Goal: Book appointment/travel/reservation

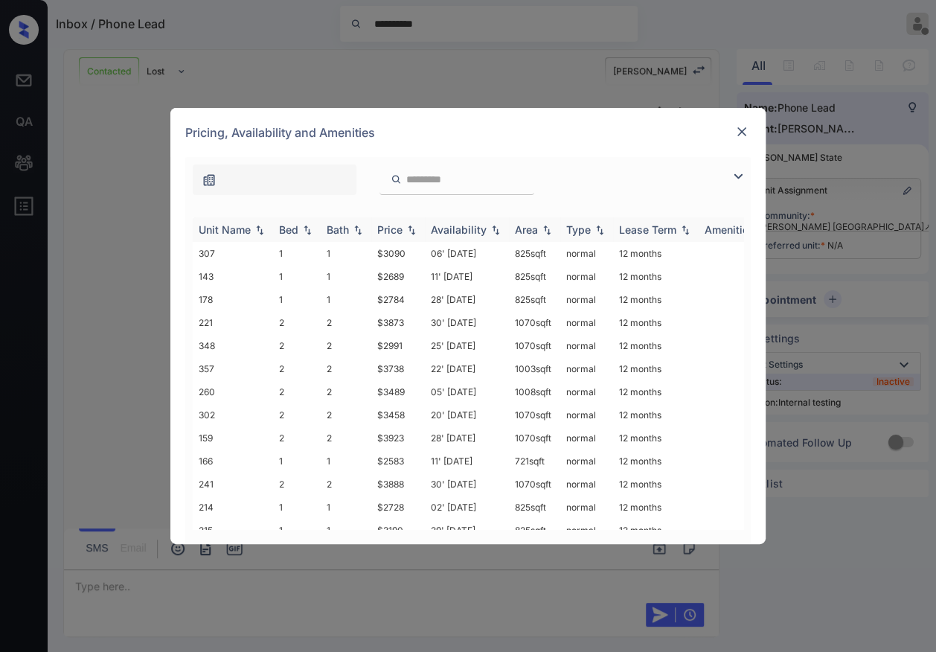
click at [292, 224] on div "Bed" at bounding box center [288, 229] width 19 height 13
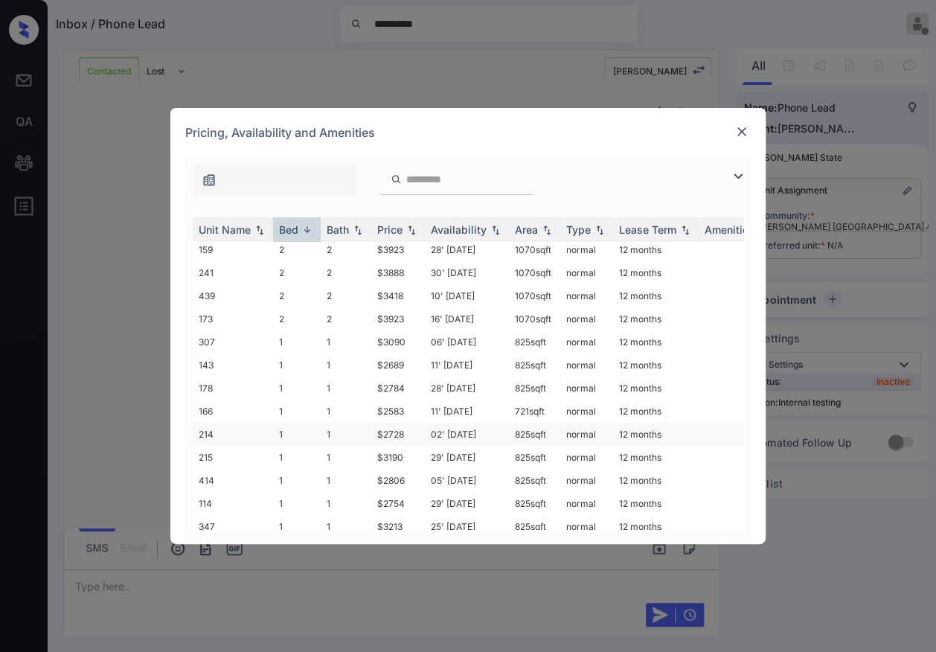
scroll to position [175, 0]
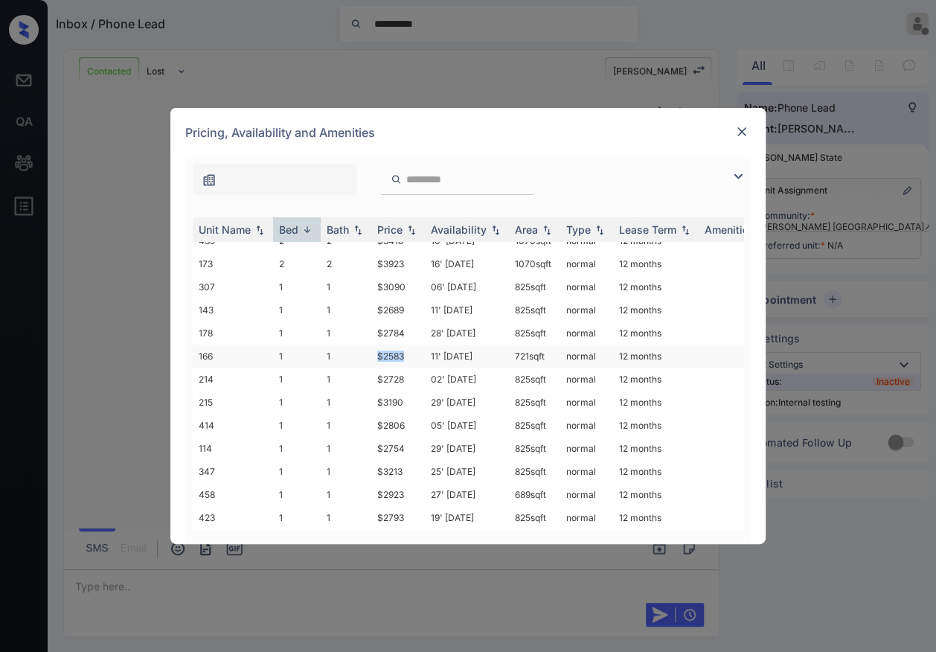
drag, startPoint x: 377, startPoint y: 342, endPoint x: 408, endPoint y: 345, distance: 30.6
click at [408, 345] on td "$2583" at bounding box center [398, 355] width 54 height 23
drag, startPoint x: 513, startPoint y: 349, endPoint x: 559, endPoint y: 344, distance: 47.2
click at [559, 344] on tr "166 1 1 $2583 11' Oct 25 721 sqft normal 12 months" at bounding box center [581, 355] width 777 height 23
click at [562, 97] on div "**********" at bounding box center [468, 326] width 936 height 652
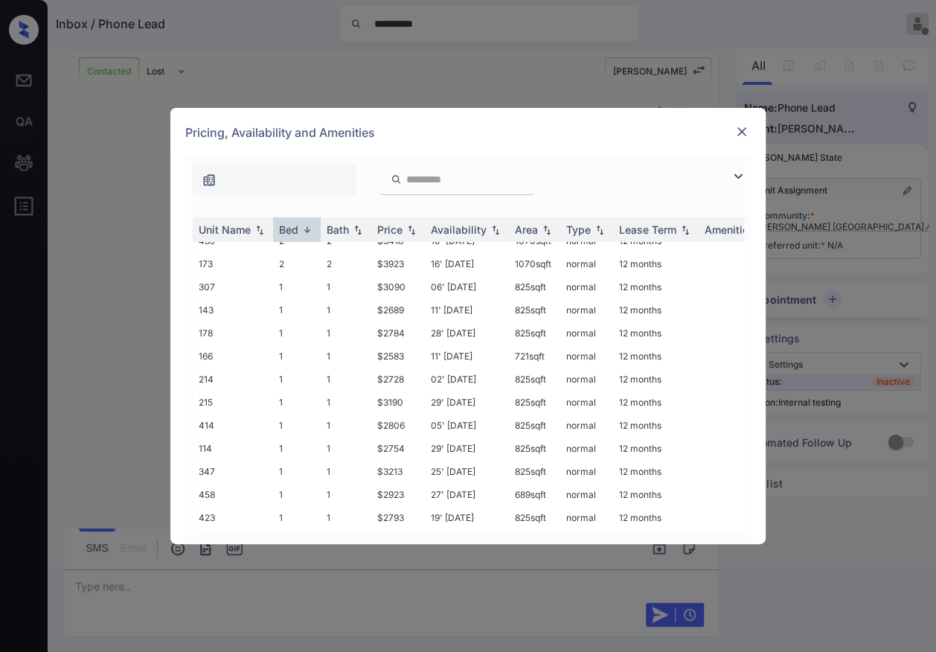
click at [731, 135] on div "Pricing, Availability and Amenities" at bounding box center [467, 132] width 595 height 49
click at [738, 128] on img at bounding box center [741, 131] width 15 height 15
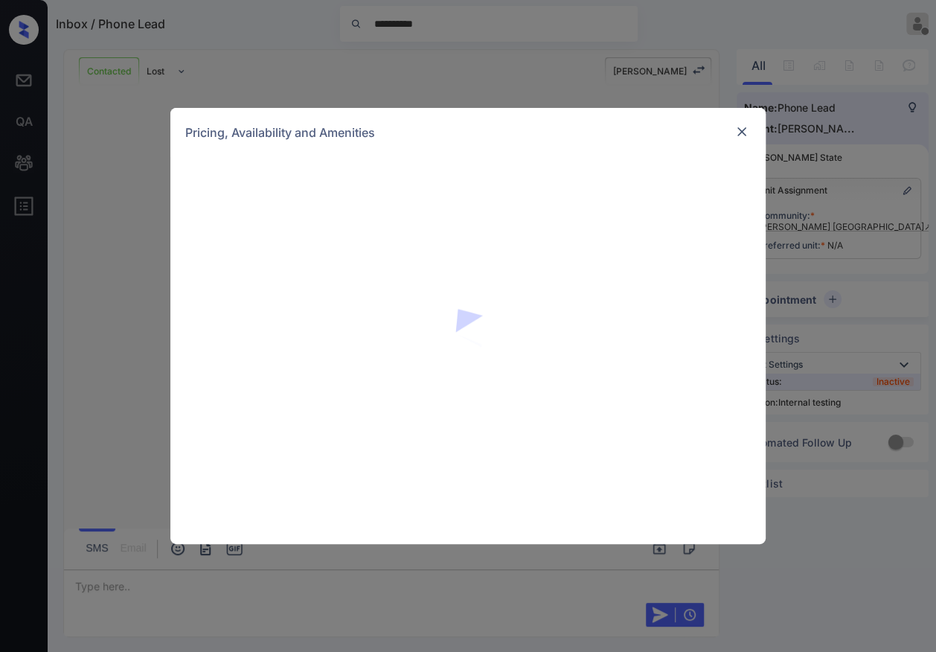
scroll to position [899, 0]
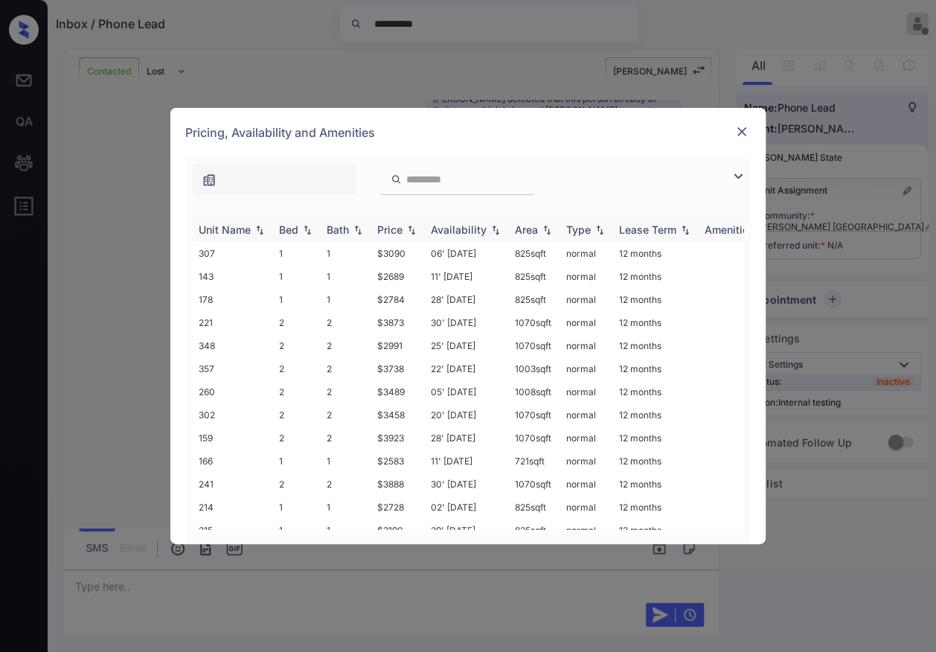
click at [287, 228] on div "Bed" at bounding box center [288, 229] width 19 height 13
click at [312, 314] on td "1" at bounding box center [297, 322] width 48 height 23
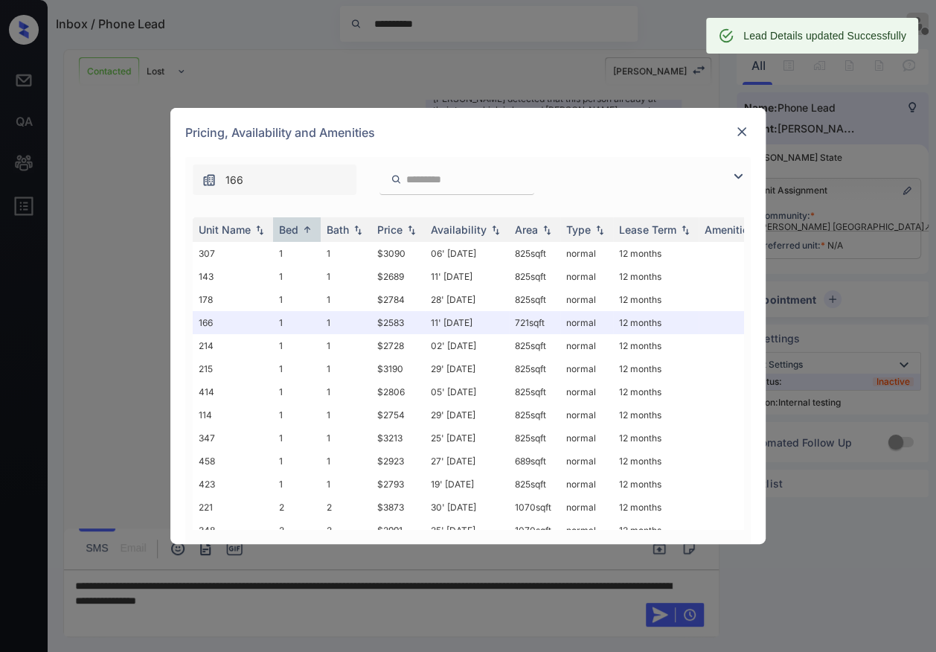
click at [738, 128] on img at bounding box center [741, 131] width 15 height 15
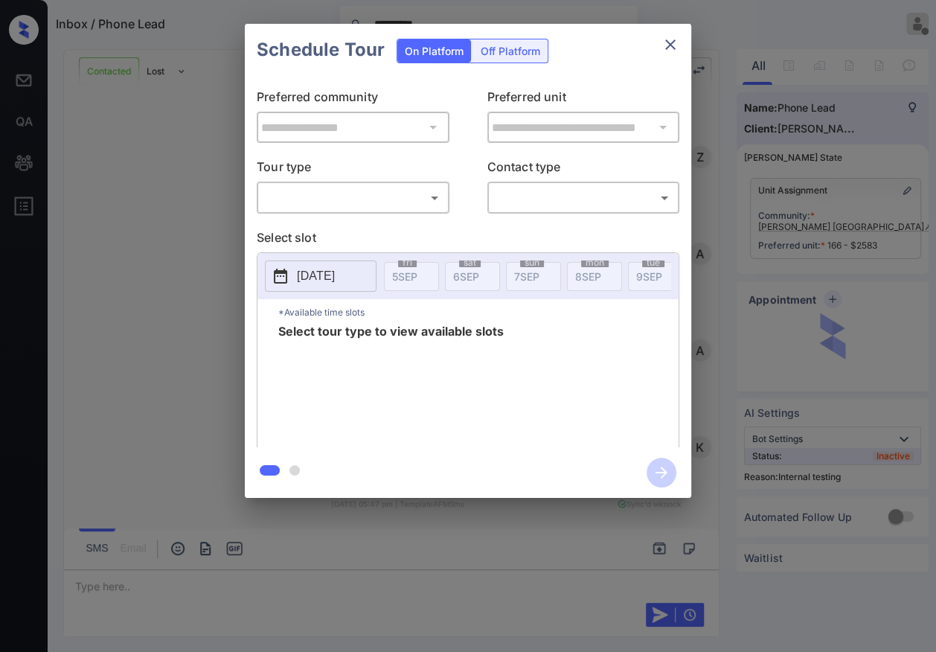
click at [397, 194] on body "**********" at bounding box center [468, 326] width 936 height 652
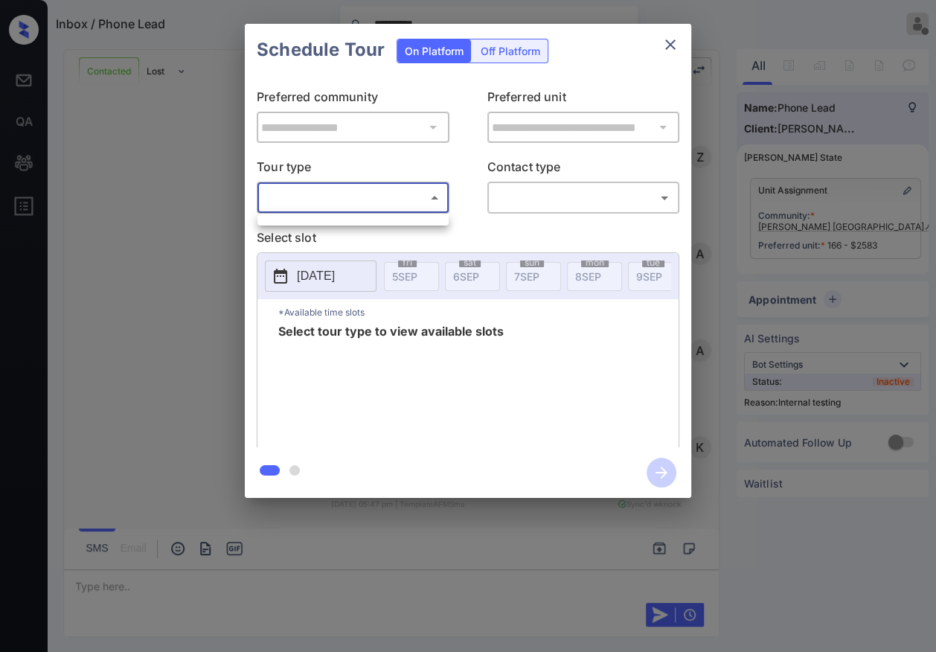
scroll to position [899, 0]
click at [173, 144] on div at bounding box center [468, 326] width 936 height 652
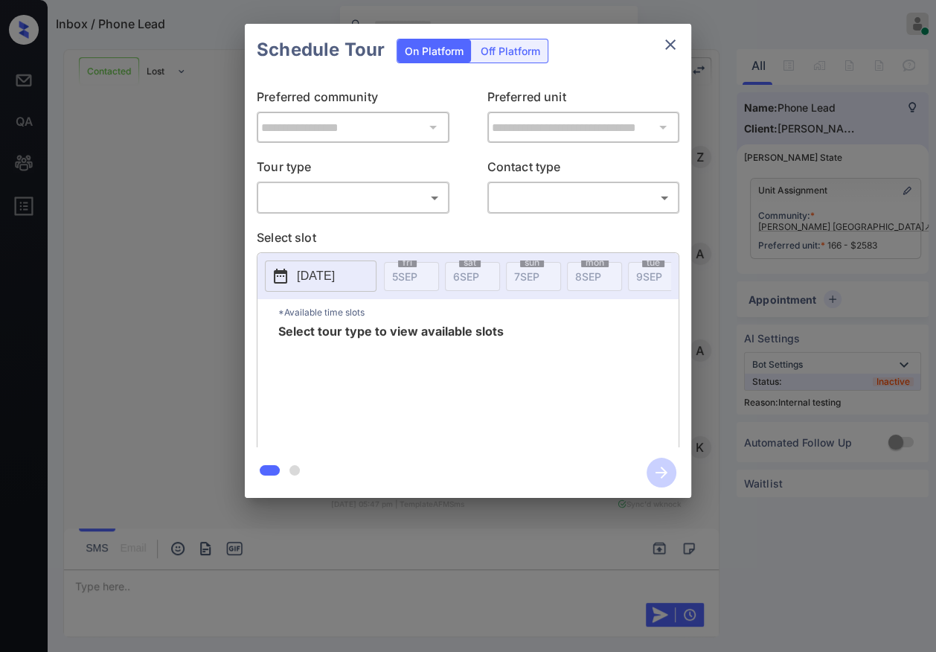
scroll to position [1079, 0]
click at [304, 219] on div "**********" at bounding box center [468, 261] width 446 height 371
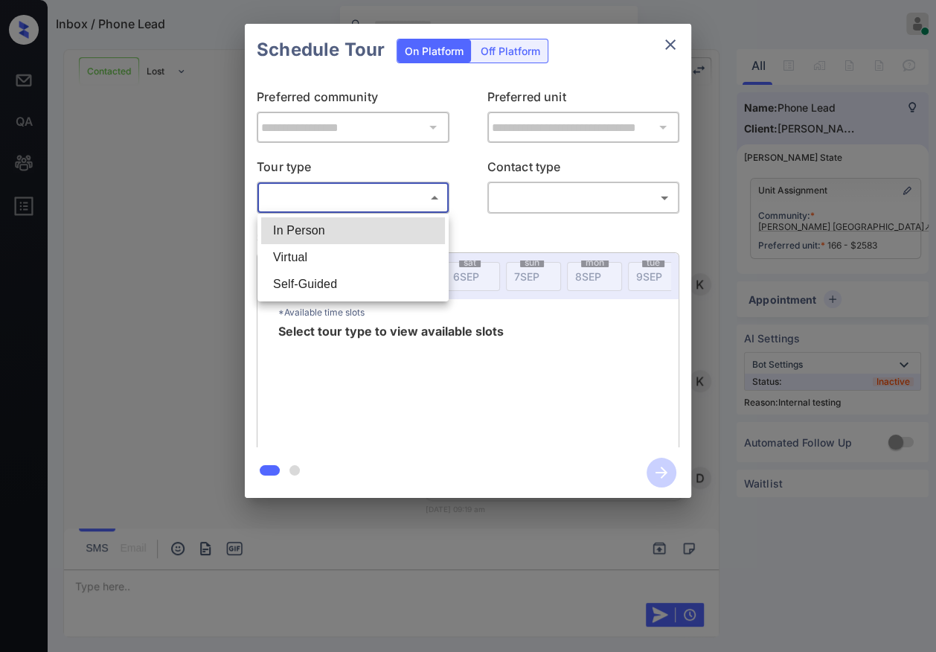
click at [319, 204] on body "Inbox / Phone Lead Danielle Dela Cruz Online Set yourself offline Set yourself …" at bounding box center [468, 326] width 936 height 652
click at [300, 254] on li "Virtual" at bounding box center [353, 257] width 184 height 27
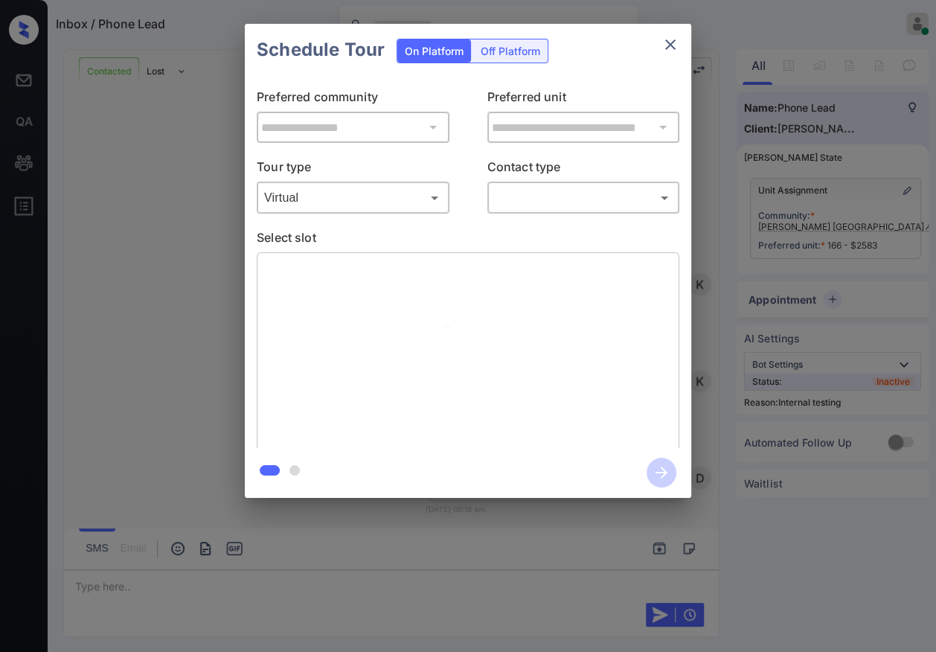
click at [313, 202] on body "Inbox / Phone Lead Danielle Dela Cruz Online Set yourself offline Set yourself …" at bounding box center [468, 326] width 936 height 652
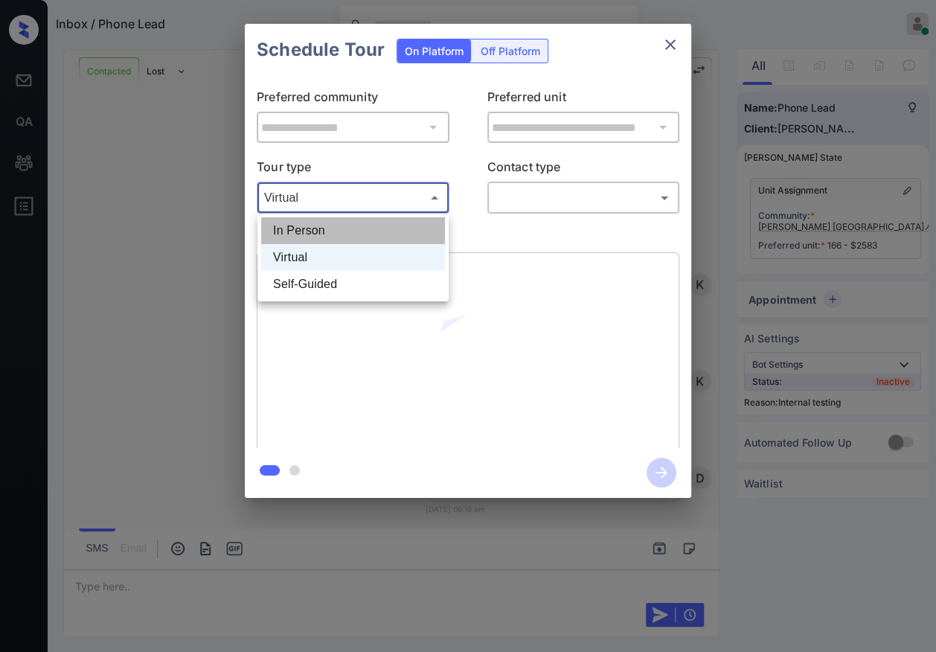
click at [307, 225] on li "In Person" at bounding box center [353, 230] width 184 height 27
type input "********"
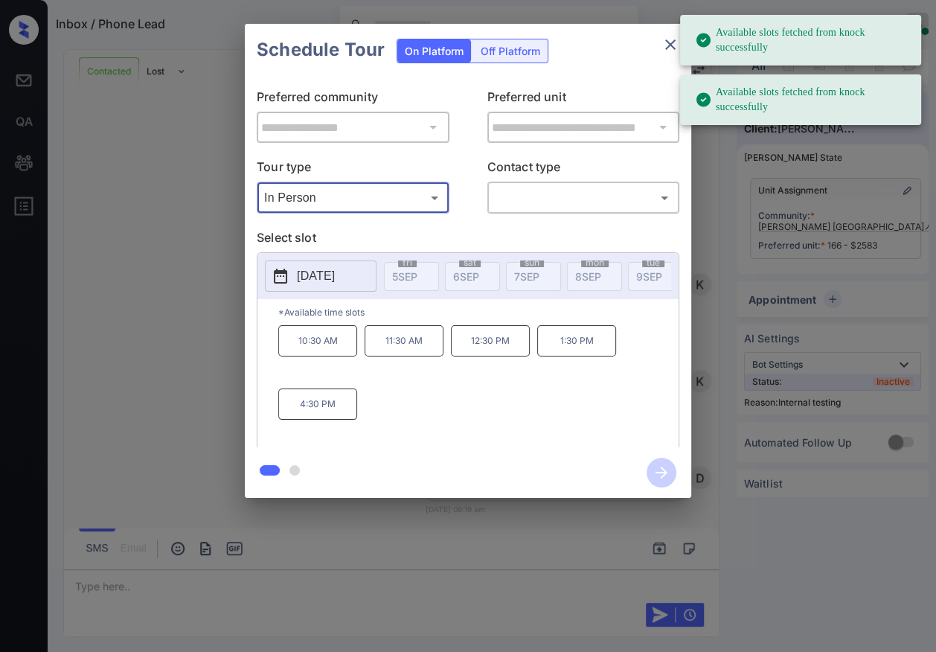
click at [335, 281] on p "[DATE]" at bounding box center [316, 276] width 38 height 18
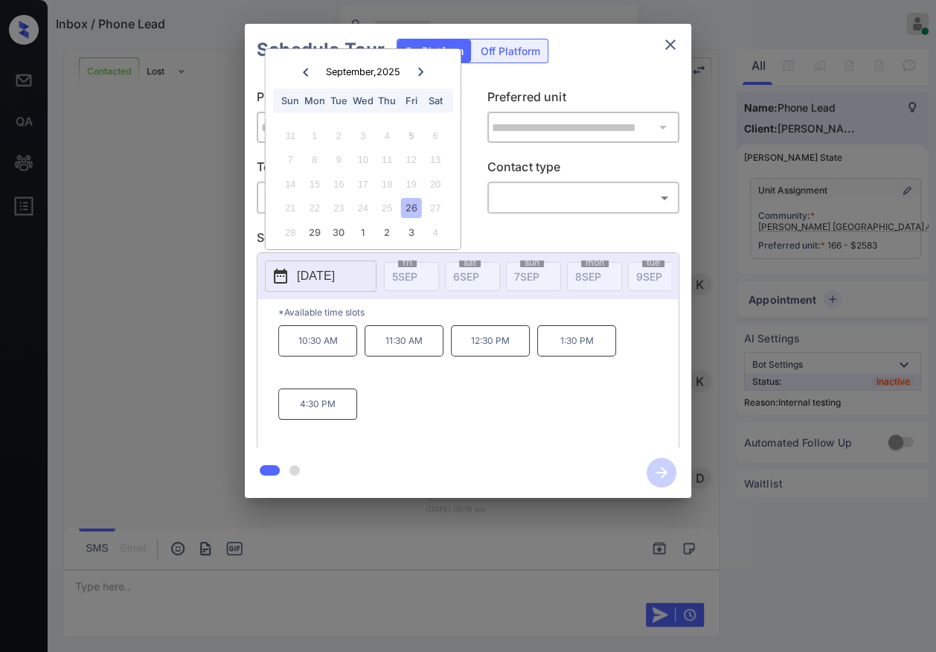
click at [326, 353] on p "10:30 AM" at bounding box center [317, 340] width 79 height 31
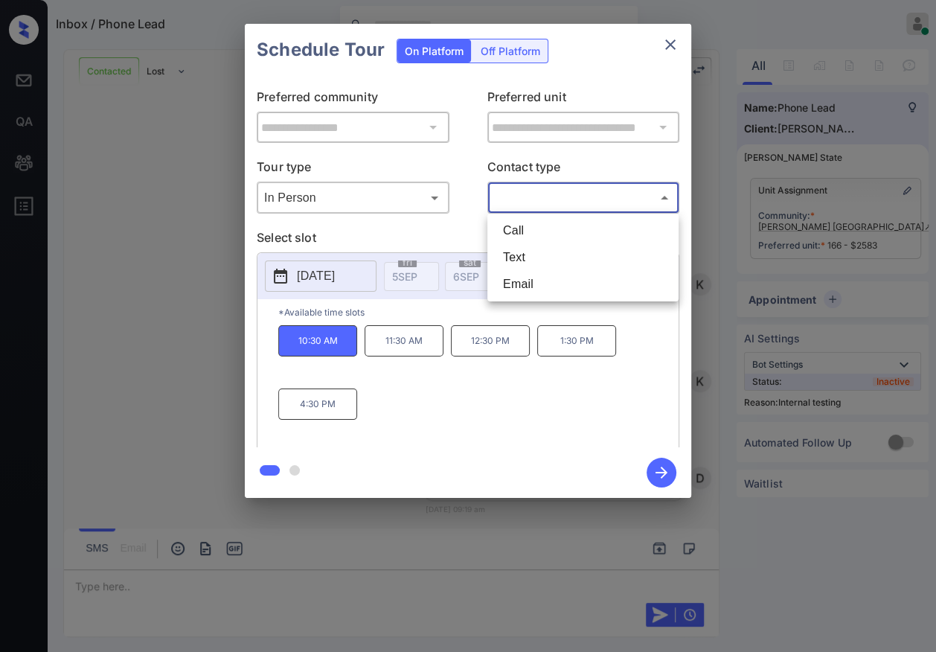
click at [548, 201] on body "Inbox / Phone Lead Danielle Dela Cruz Online Set yourself offline Set yourself …" at bounding box center [468, 326] width 936 height 652
click at [529, 253] on li "Text" at bounding box center [583, 257] width 184 height 27
type input "****"
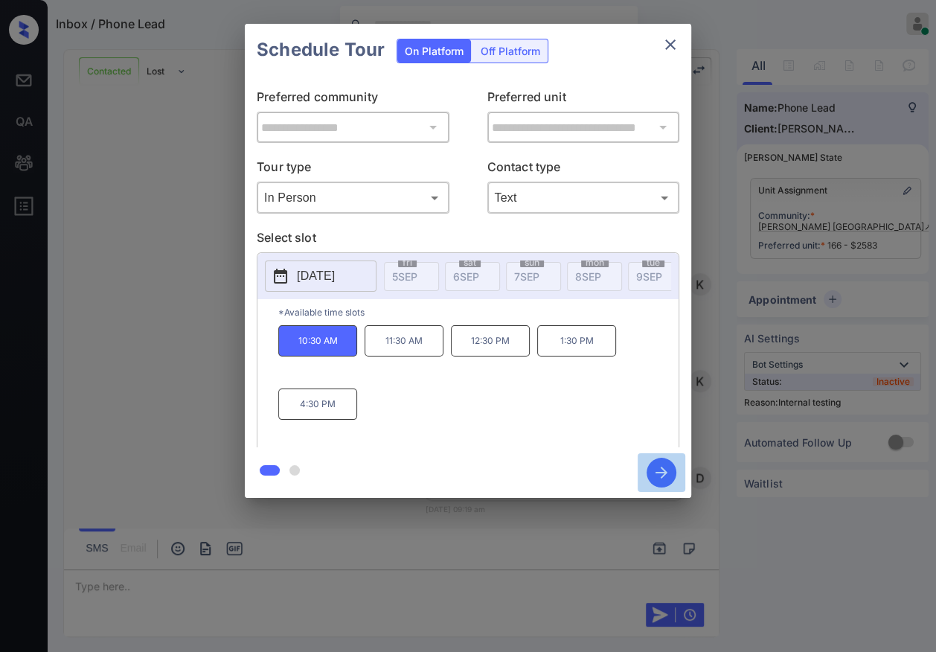
click at [661, 469] on icon "button" at bounding box center [661, 472] width 12 height 12
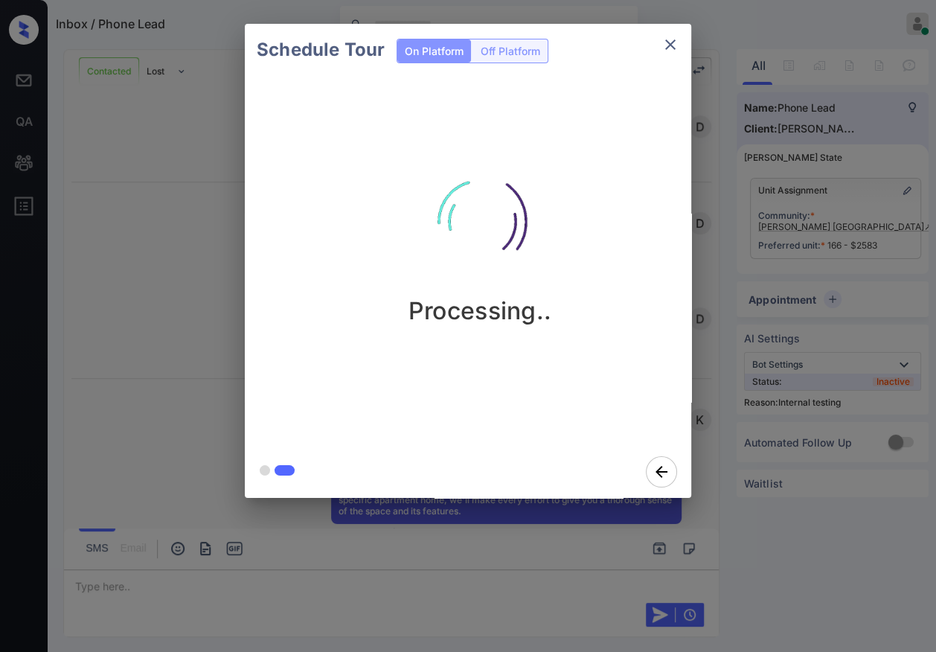
scroll to position [1447, 0]
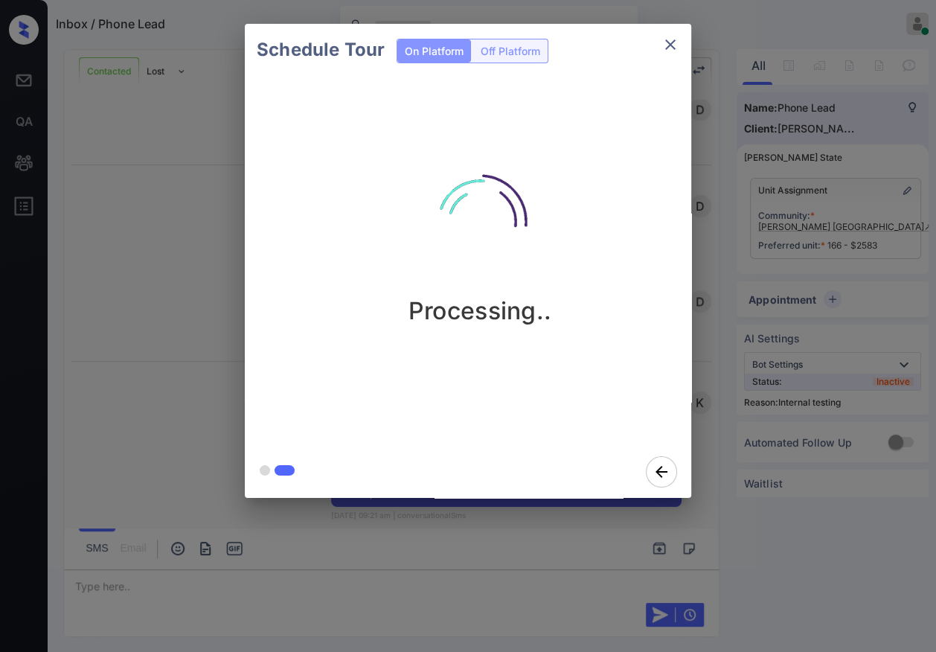
click at [193, 281] on div "Schedule Tour On Platform Off Platform Processing.." at bounding box center [468, 261] width 936 height 522
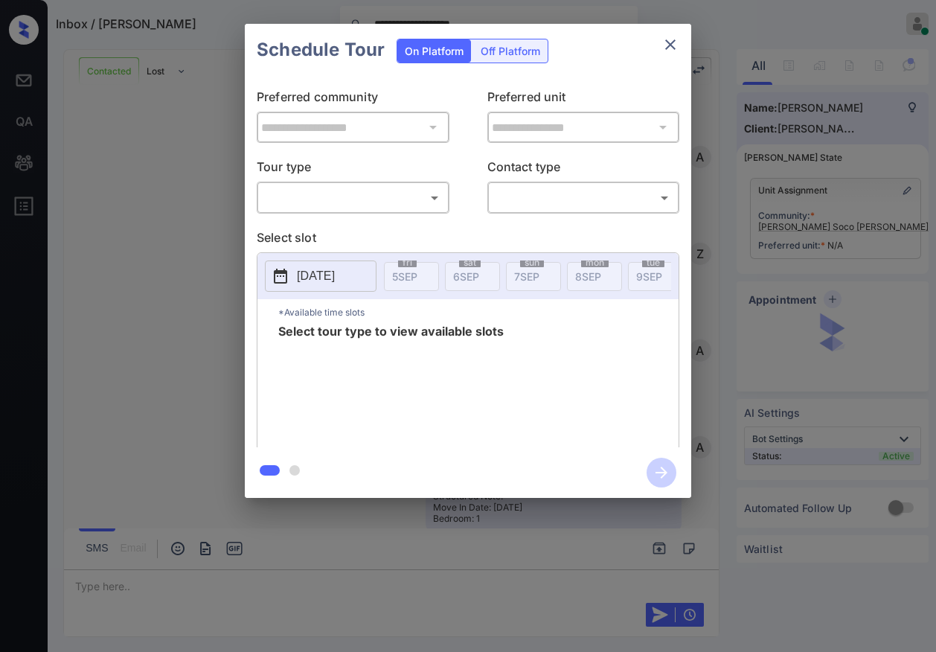
click at [341, 191] on body "**********" at bounding box center [468, 326] width 936 height 652
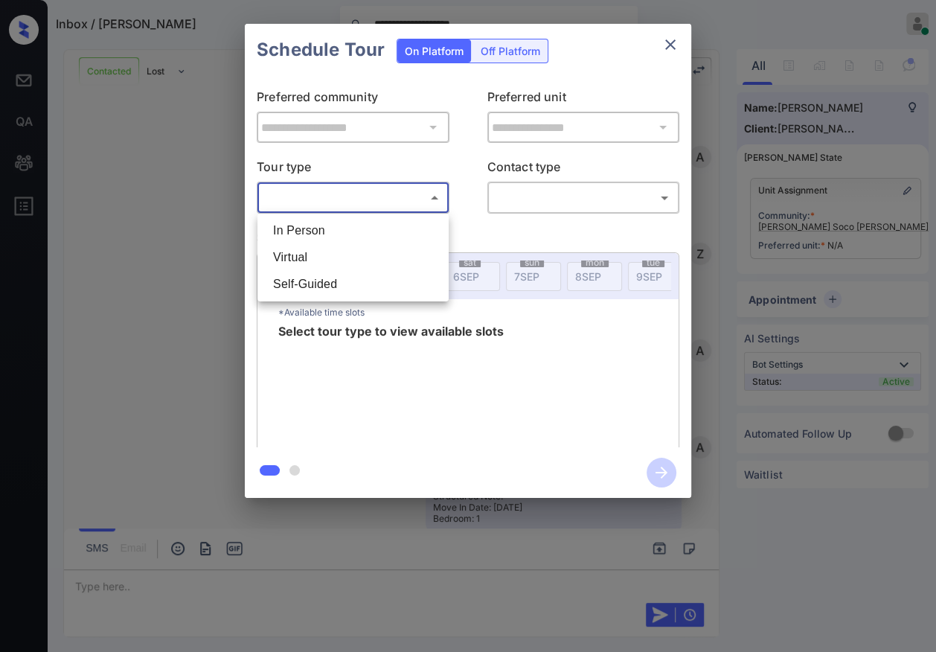
scroll to position [1207, 0]
click at [370, 162] on div at bounding box center [468, 326] width 936 height 652
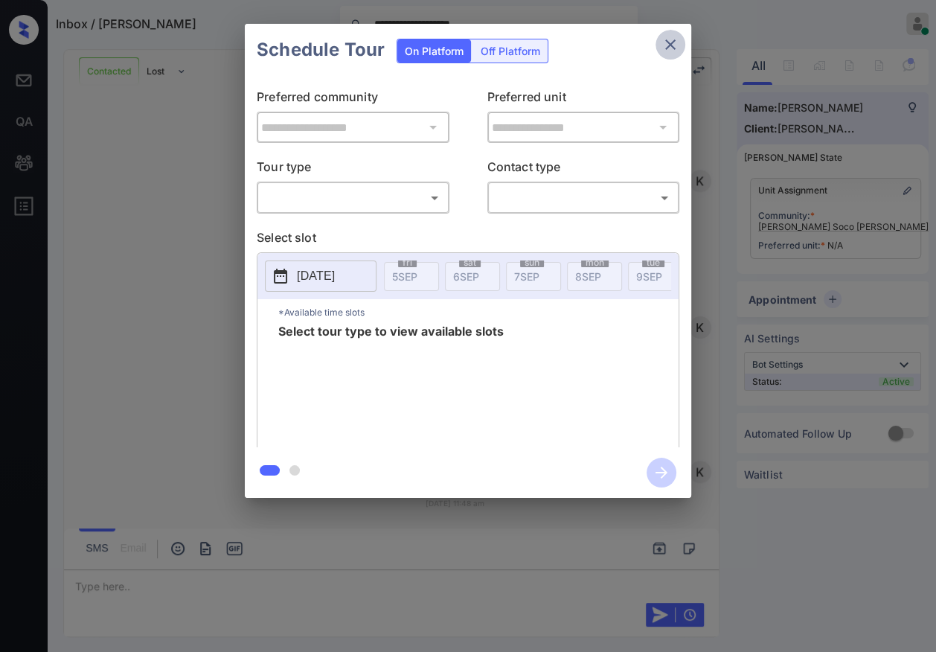
click at [671, 48] on icon "close" at bounding box center [670, 45] width 18 height 18
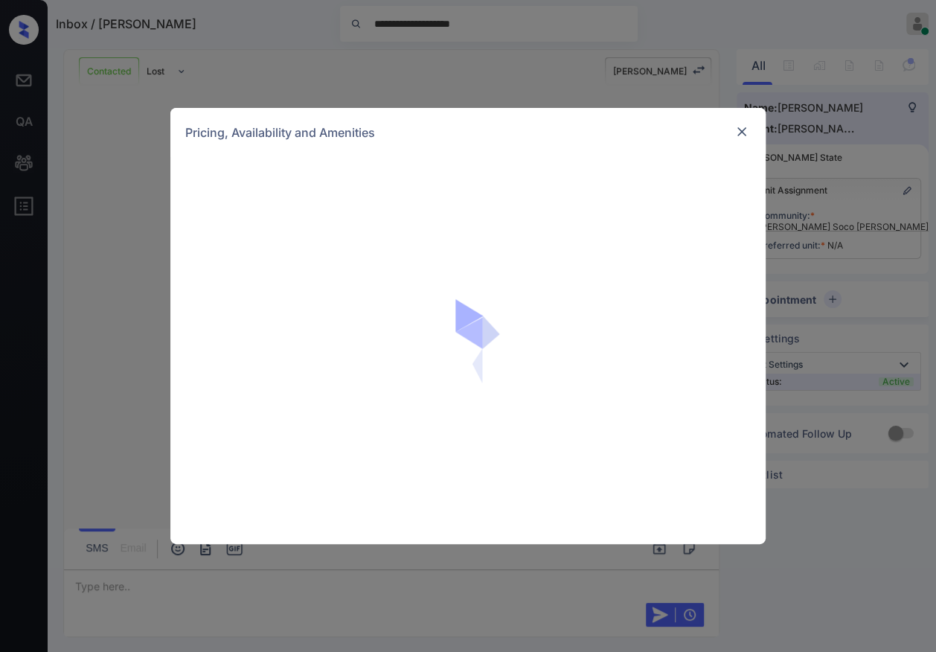
scroll to position [1207, 0]
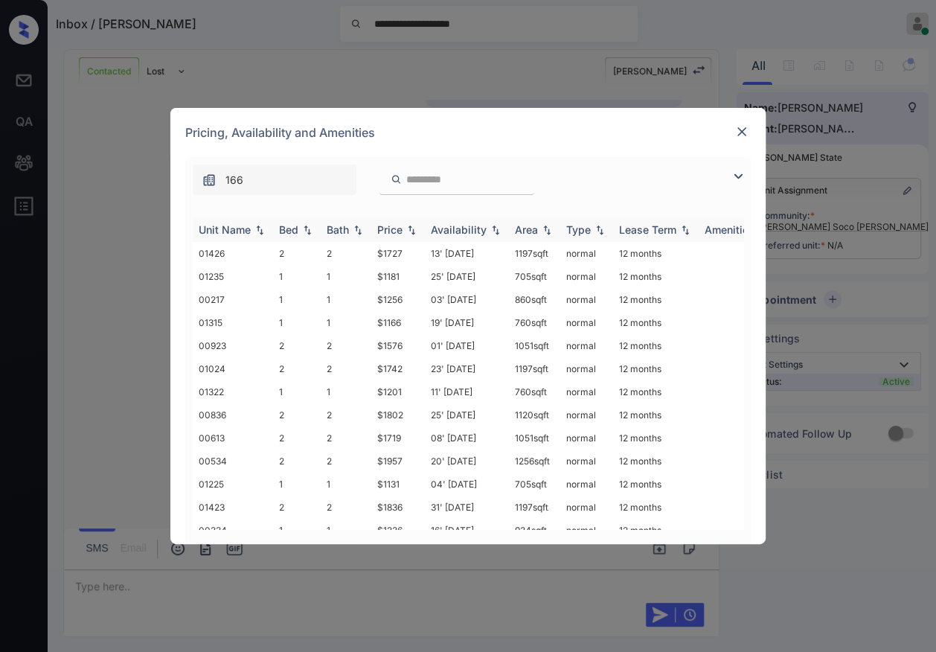
click at [291, 229] on div "Bed" at bounding box center [288, 229] width 19 height 13
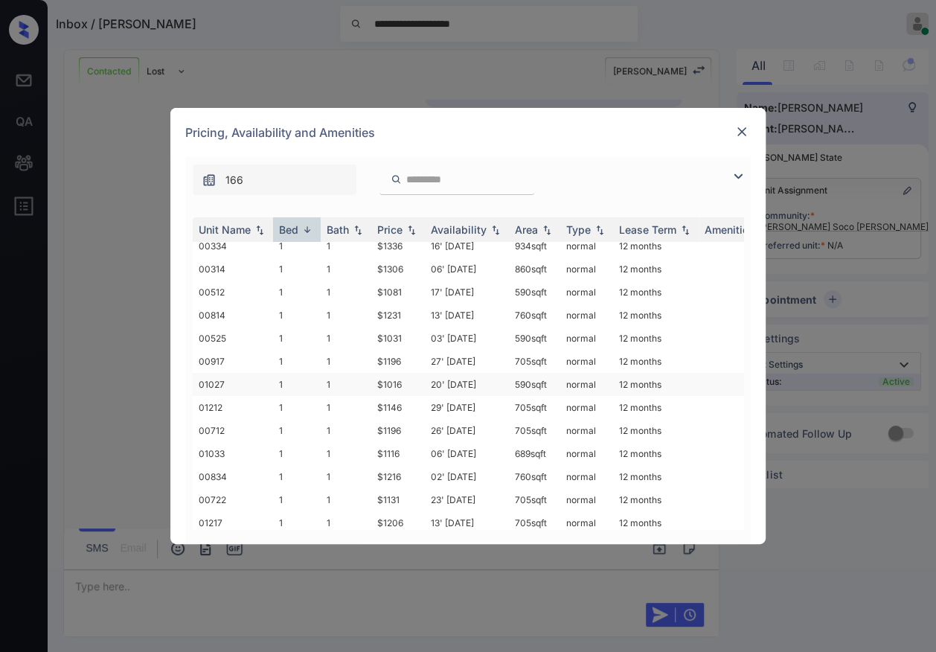
click at [324, 373] on td "1" at bounding box center [346, 384] width 51 height 23
click at [327, 373] on td "1" at bounding box center [346, 384] width 51 height 23
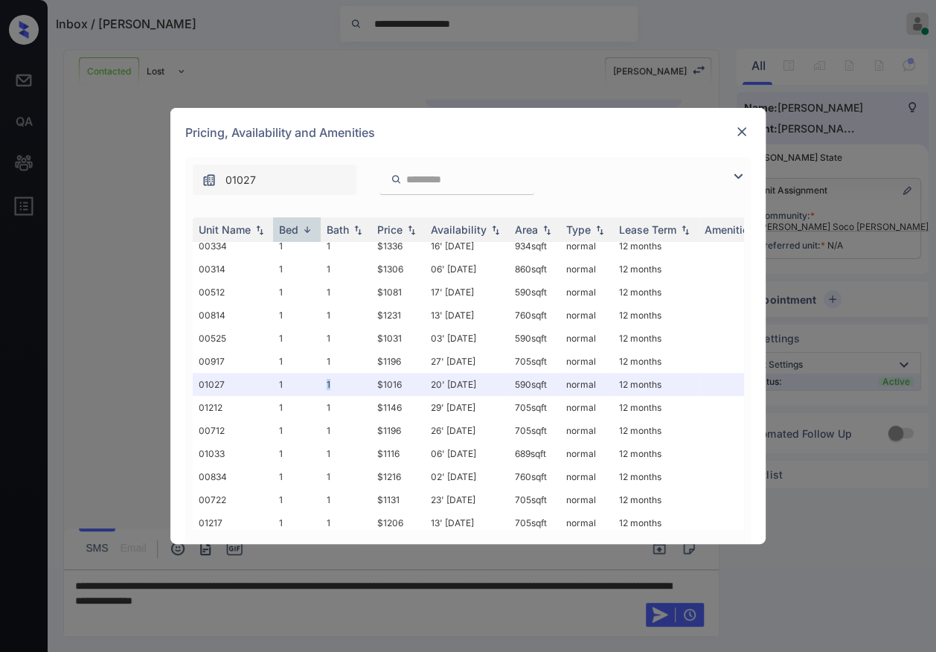
click at [740, 126] on img at bounding box center [741, 131] width 15 height 15
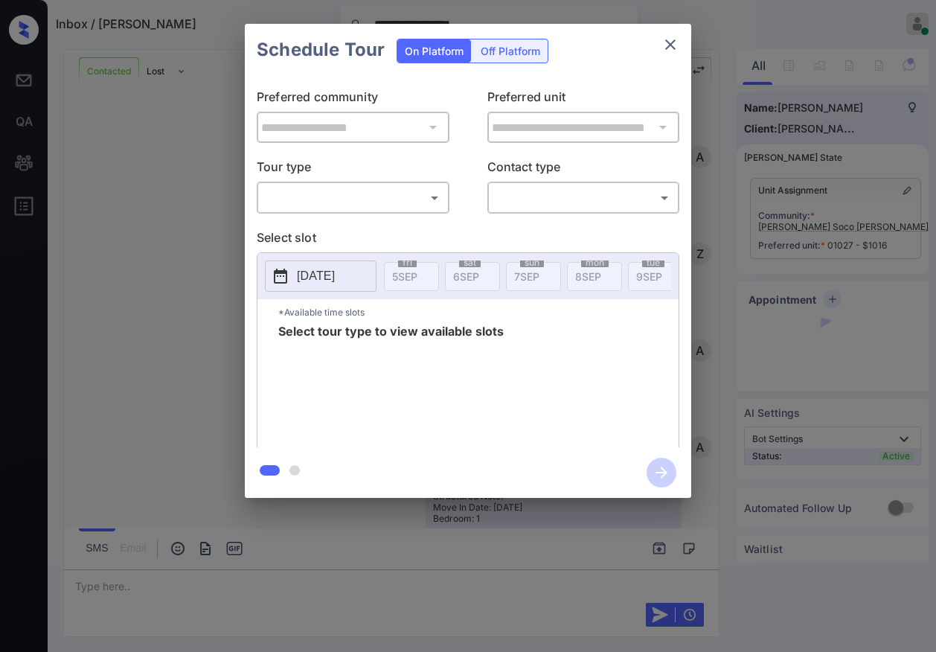
click at [315, 200] on body "**********" at bounding box center [468, 326] width 936 height 652
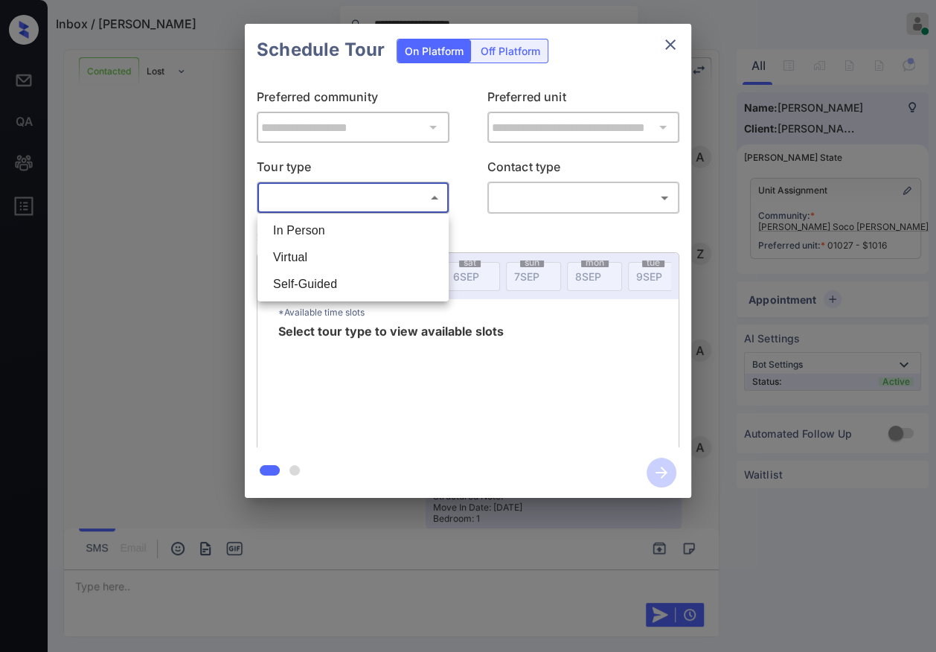
scroll to position [1303, 0]
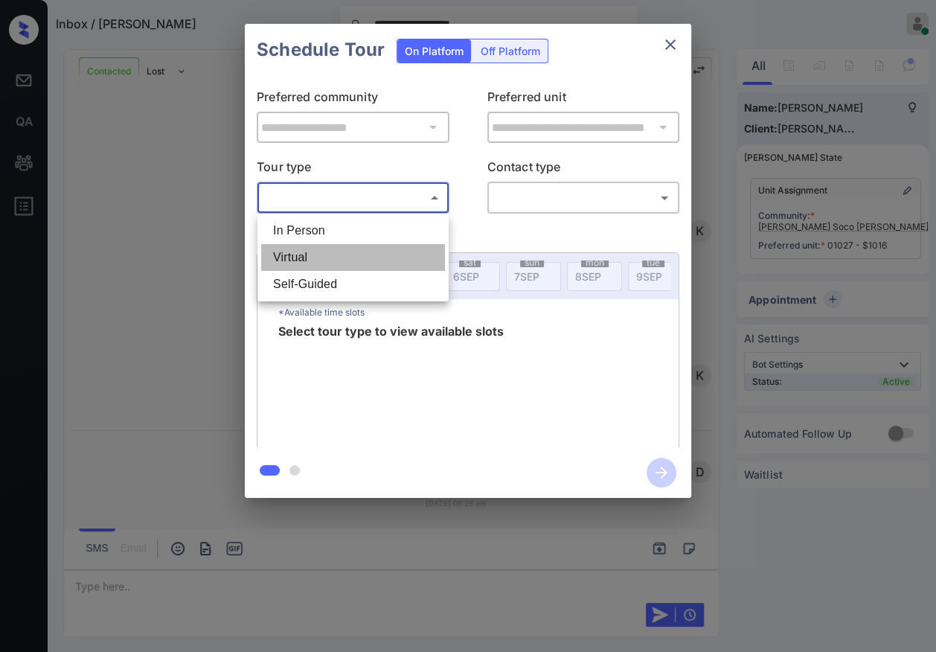
click at [292, 259] on li "Virtual" at bounding box center [353, 257] width 184 height 27
type input "*******"
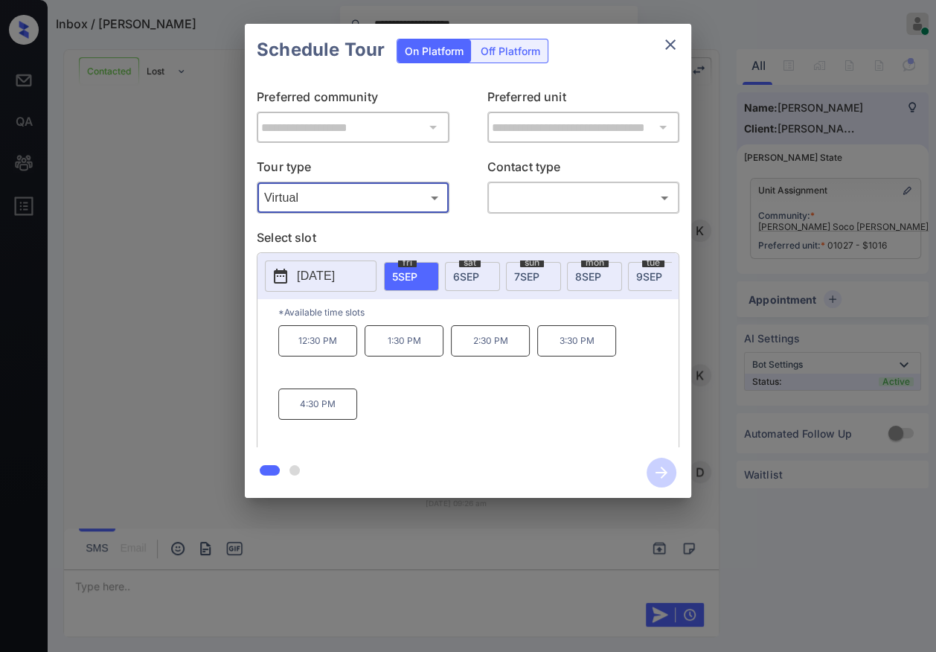
click at [544, 192] on body "**********" at bounding box center [468, 326] width 936 height 652
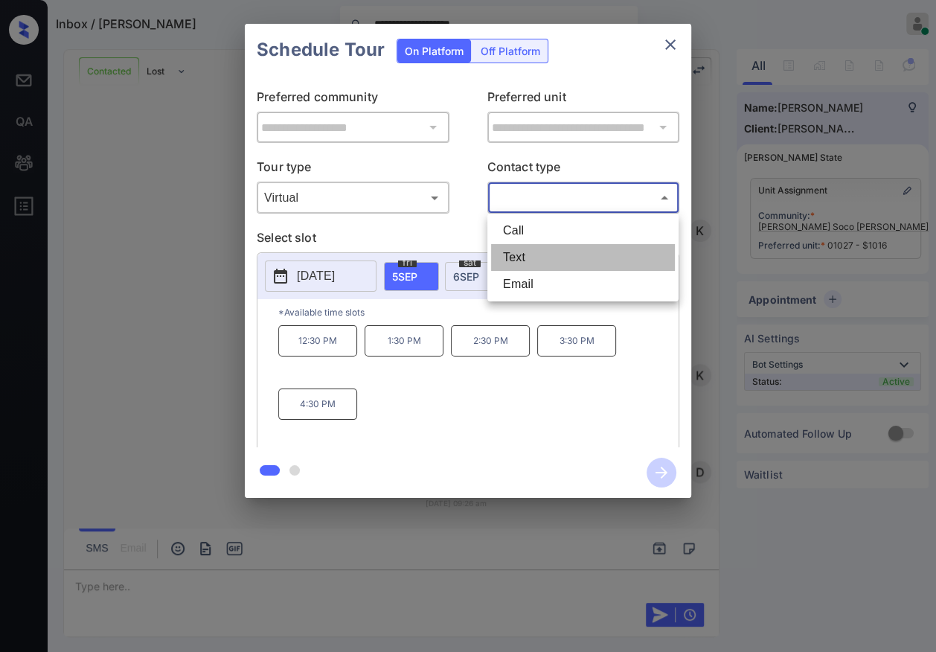
click at [516, 253] on li "Text" at bounding box center [583, 257] width 184 height 27
type input "****"
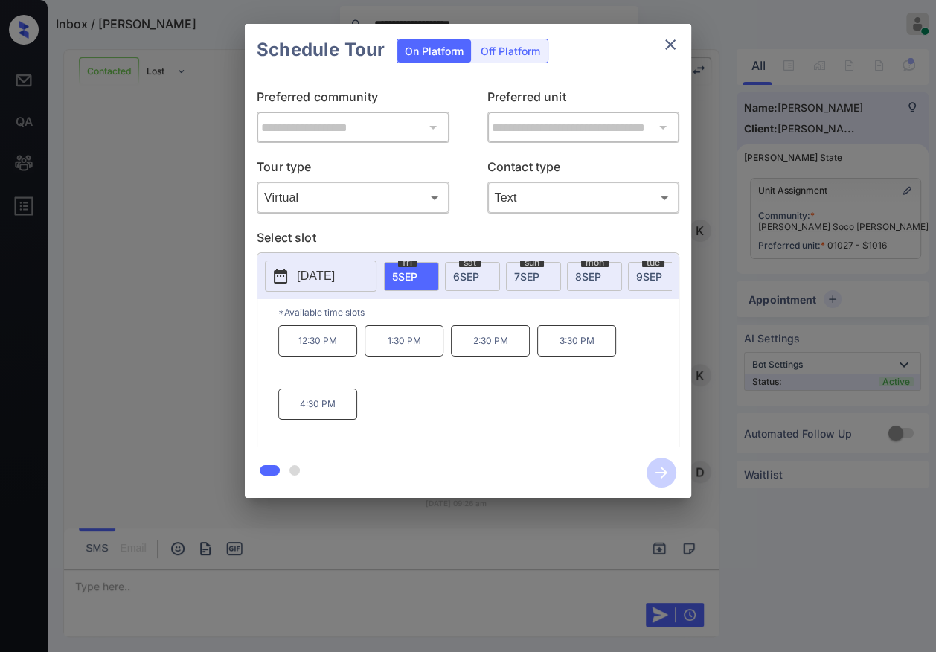
click at [480, 273] on div "[DATE]" at bounding box center [472, 276] width 55 height 29
click at [539, 273] on div "[DATE]" at bounding box center [533, 276] width 55 height 29
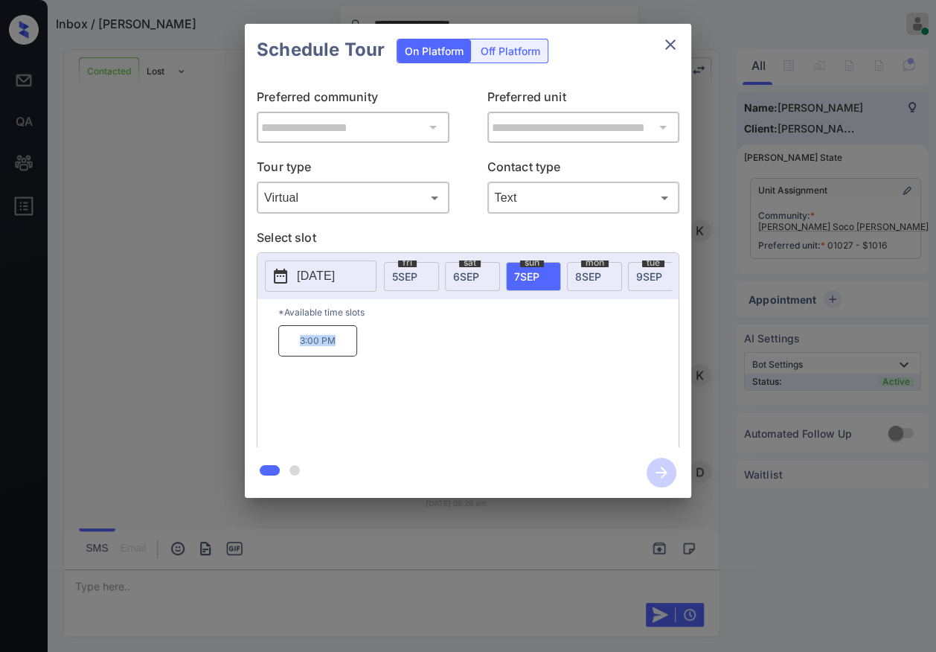
drag, startPoint x: 286, startPoint y: 350, endPoint x: 359, endPoint y: 350, distance: 72.9
click at [359, 350] on div "3:00 PM" at bounding box center [478, 384] width 400 height 119
click at [315, 345] on p "3:00 PM" at bounding box center [317, 340] width 79 height 31
click at [655, 470] on icon "button" at bounding box center [661, 473] width 30 height 30
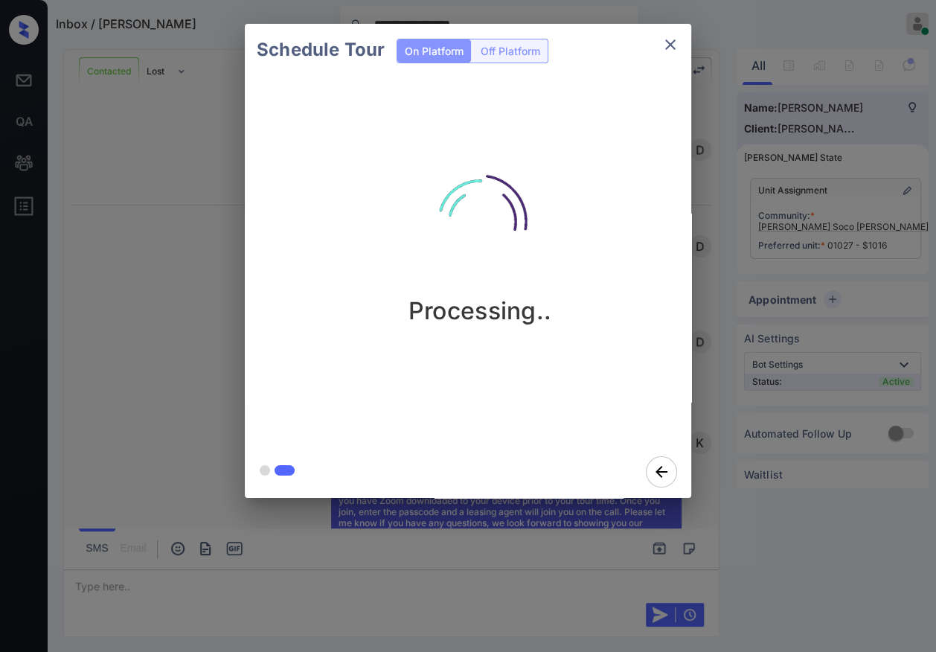
scroll to position [1661, 0]
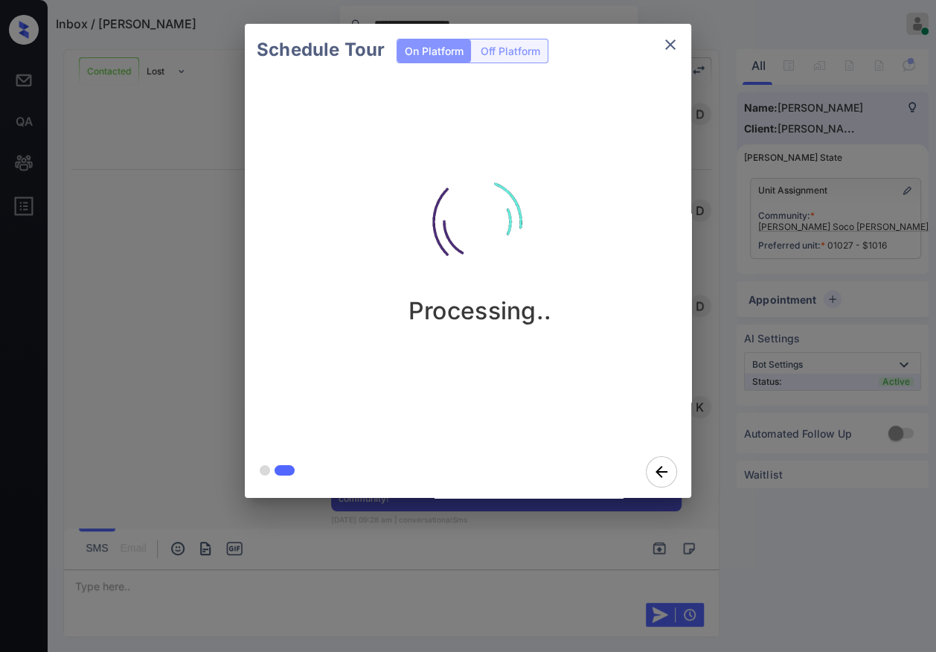
click at [169, 246] on div "Schedule Tour On Platform Off Platform Processing.." at bounding box center [468, 261] width 936 height 522
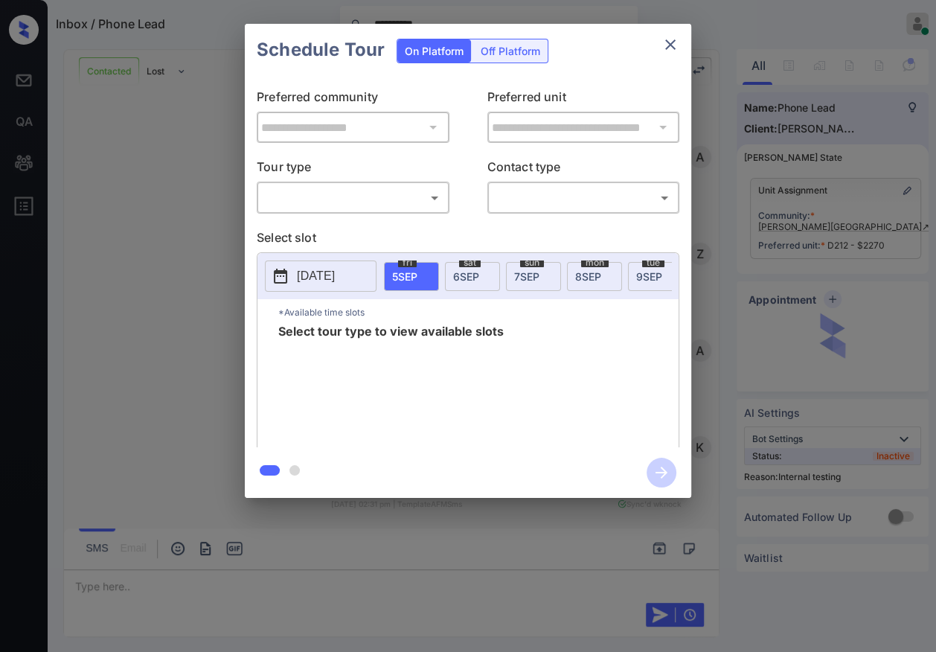
scroll to position [7036, 0]
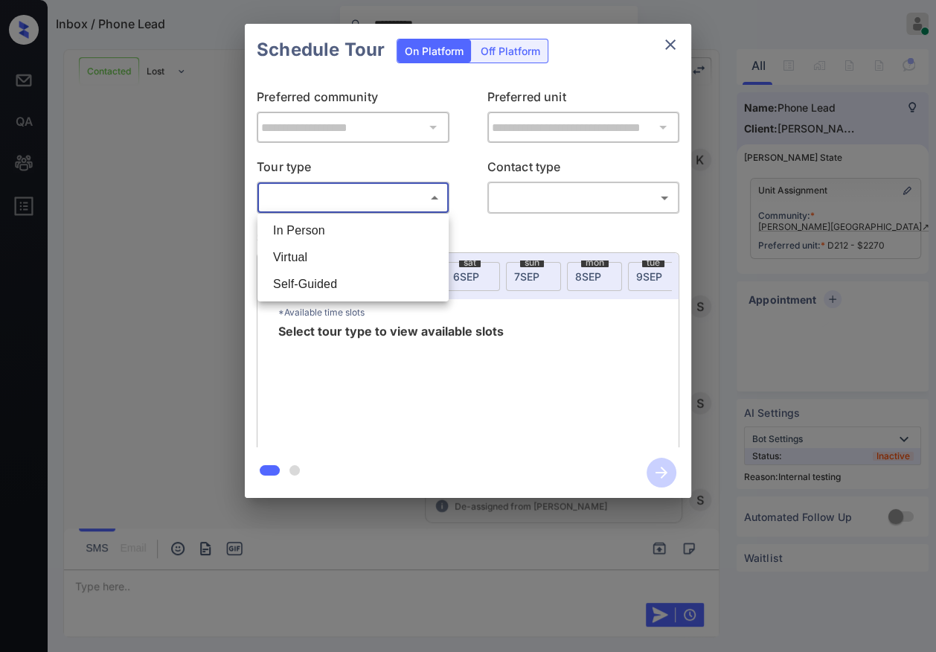
click at [333, 187] on body "**********" at bounding box center [468, 326] width 936 height 652
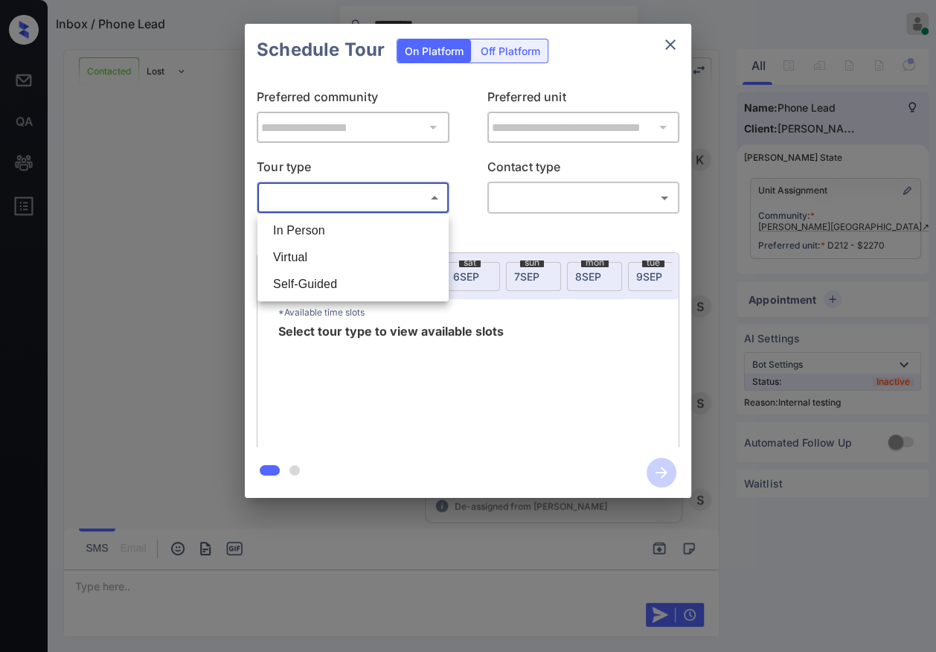
click at [294, 231] on li "In Person" at bounding box center [353, 230] width 184 height 27
type input "********"
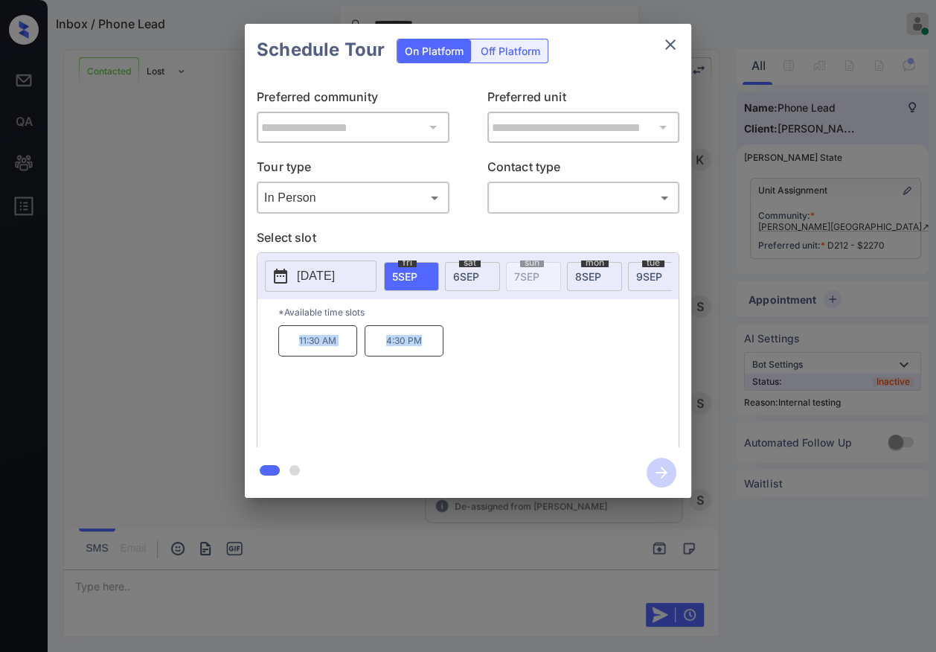
drag, startPoint x: 286, startPoint y: 356, endPoint x: 497, endPoint y: 353, distance: 211.3
click at [497, 353] on div "11:30 AM 4:30 PM" at bounding box center [478, 384] width 400 height 119
click at [673, 43] on icon "close" at bounding box center [670, 45] width 18 height 18
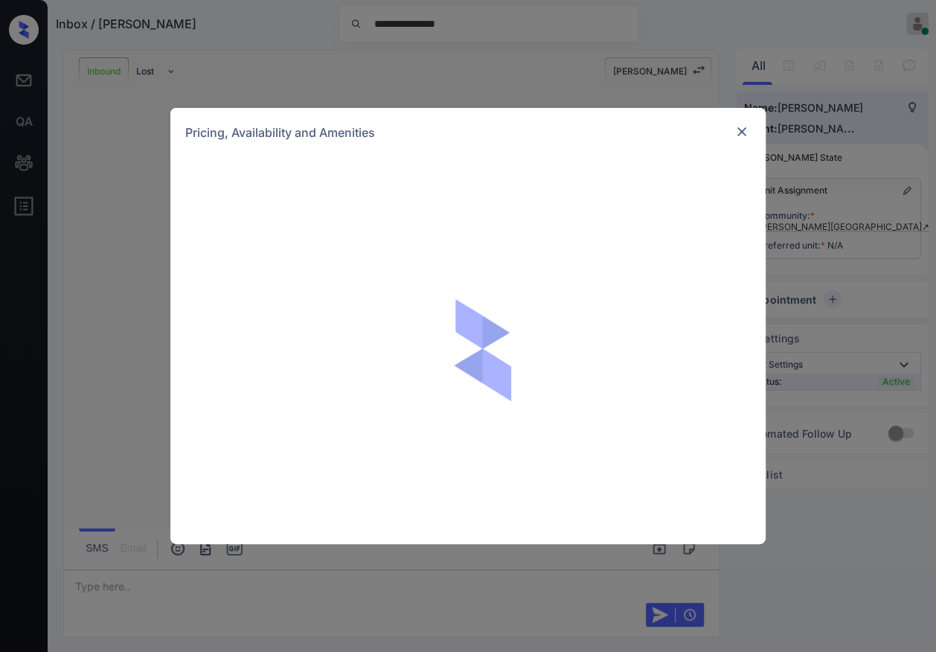
scroll to position [403, 0]
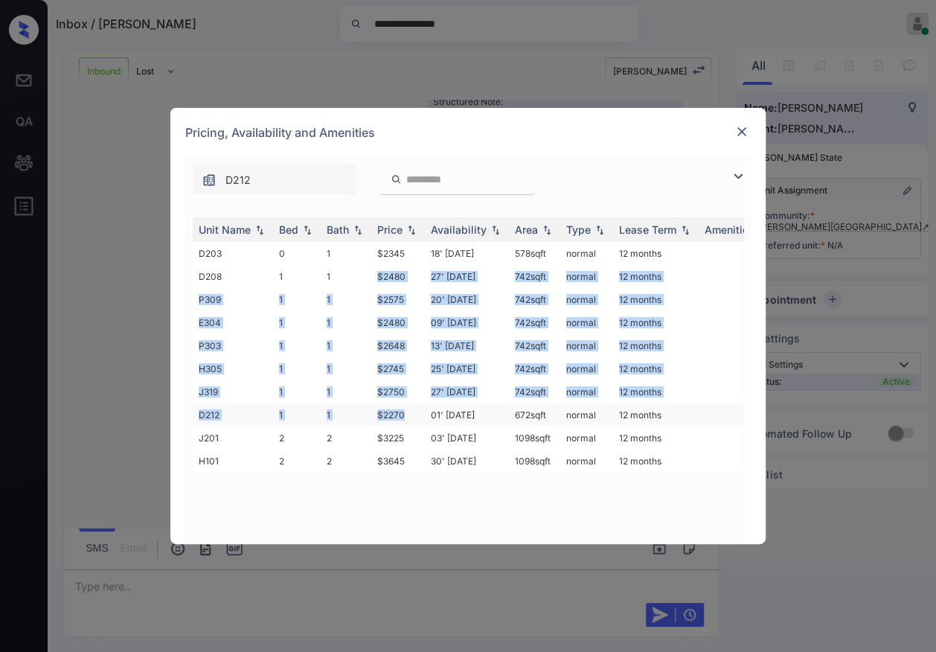
drag, startPoint x: 373, startPoint y: 275, endPoint x: 413, endPoint y: 409, distance: 140.5
click at [413, 409] on tbody "D203 0 1 $2345 18' [DATE] 578 sqft normal 12 months D208 1 1 $2480 27' [DATE] 7…" at bounding box center [581, 357] width 777 height 231
click at [391, 272] on td "$2480" at bounding box center [398, 276] width 54 height 23
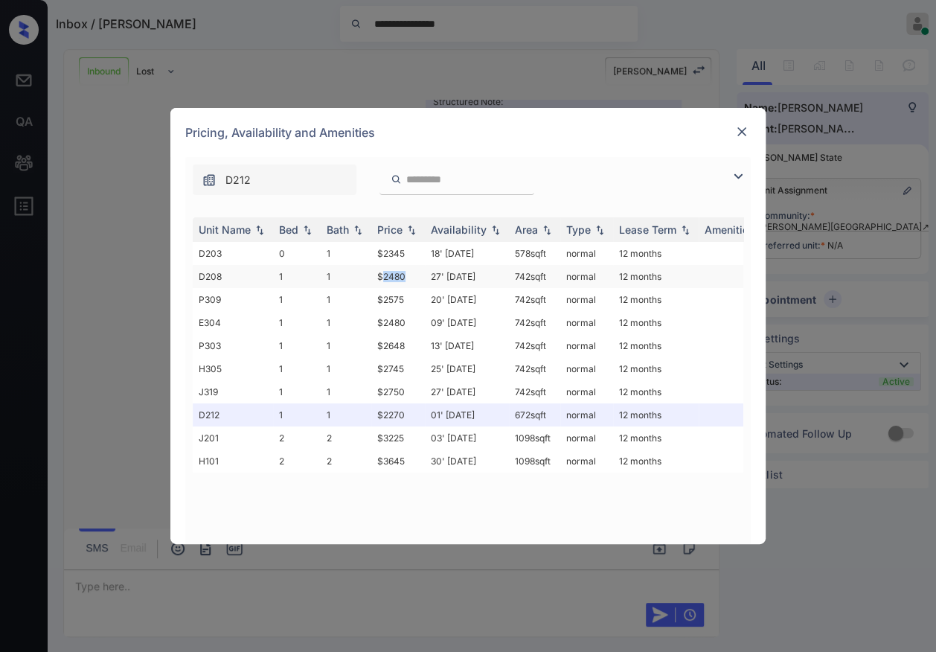
click at [391, 272] on td "$2480" at bounding box center [398, 276] width 54 height 23
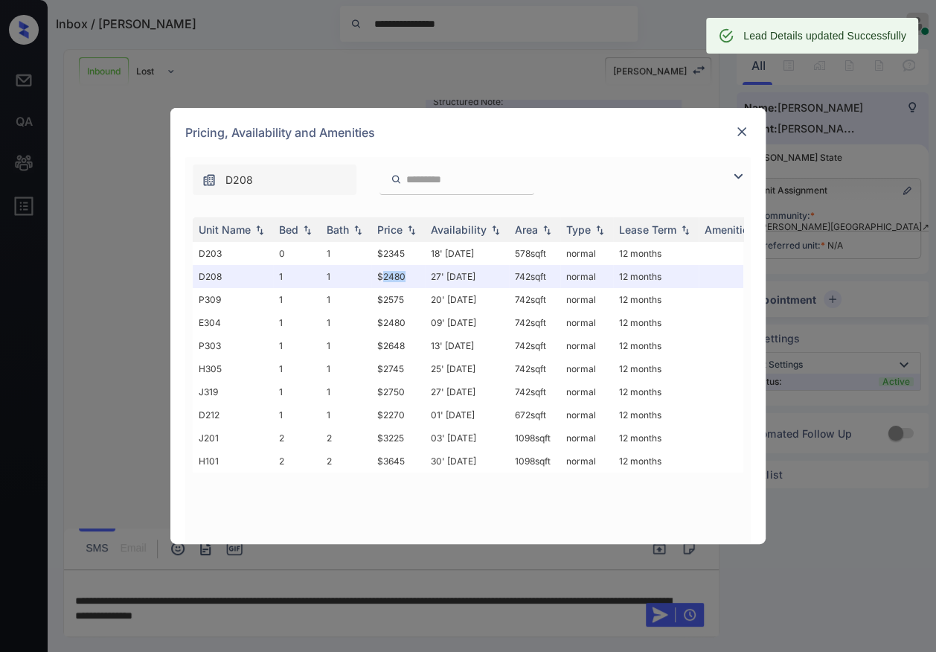
click at [742, 128] on img at bounding box center [741, 131] width 15 height 15
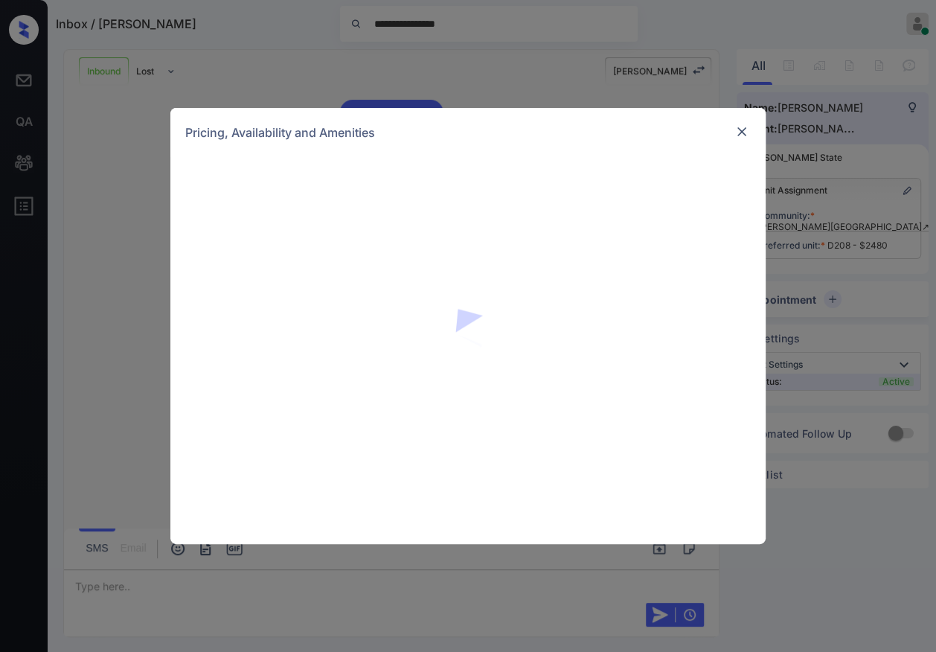
scroll to position [500, 0]
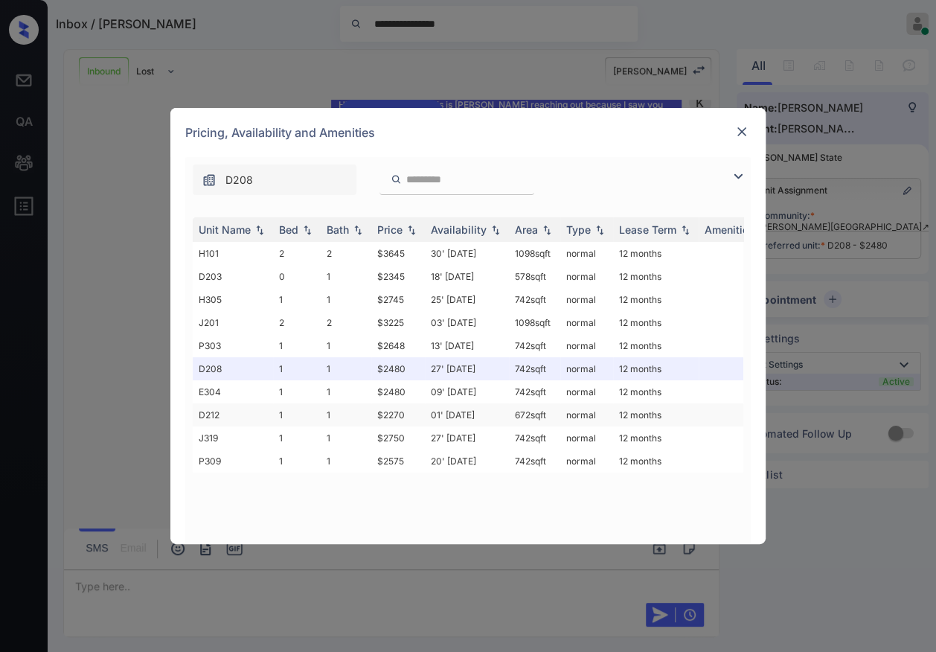
click at [384, 410] on td "$2270" at bounding box center [398, 414] width 54 height 23
drag, startPoint x: 375, startPoint y: 408, endPoint x: 407, endPoint y: 408, distance: 32.0
click at [407, 408] on td "$2270" at bounding box center [398, 414] width 54 height 23
drag, startPoint x: 429, startPoint y: 410, endPoint x: 484, endPoint y: 414, distance: 55.2
click at [484, 414] on td "01' [DATE]" at bounding box center [467, 414] width 84 height 23
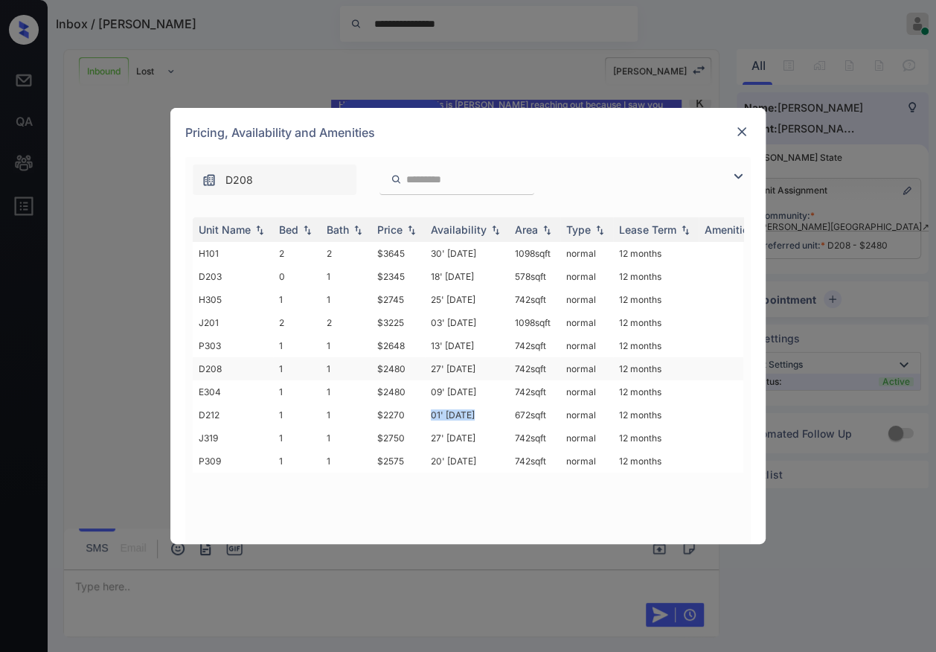
click at [340, 364] on td "1" at bounding box center [346, 368] width 51 height 23
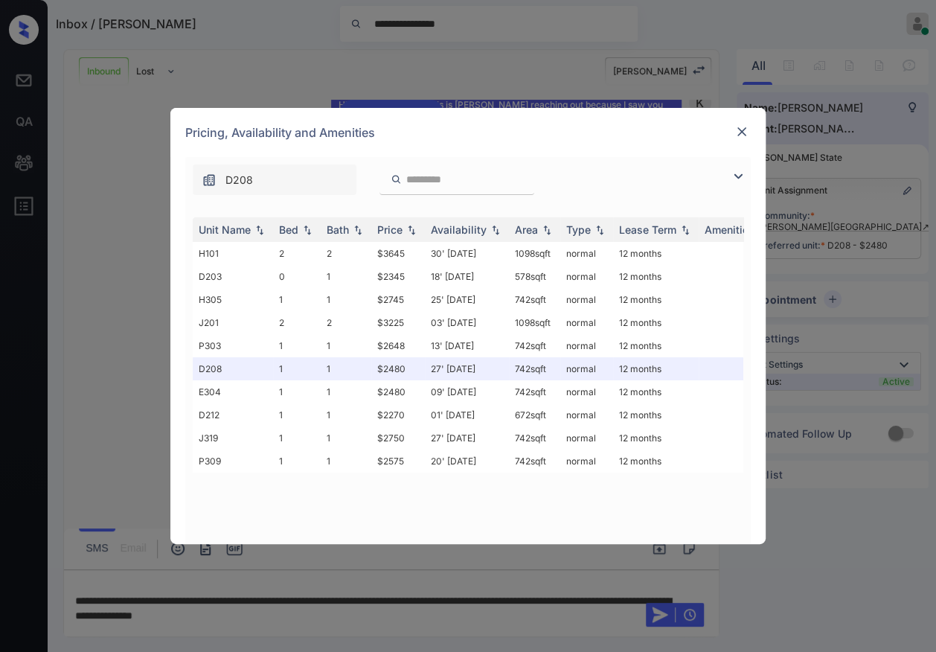
click at [745, 130] on img at bounding box center [741, 131] width 15 height 15
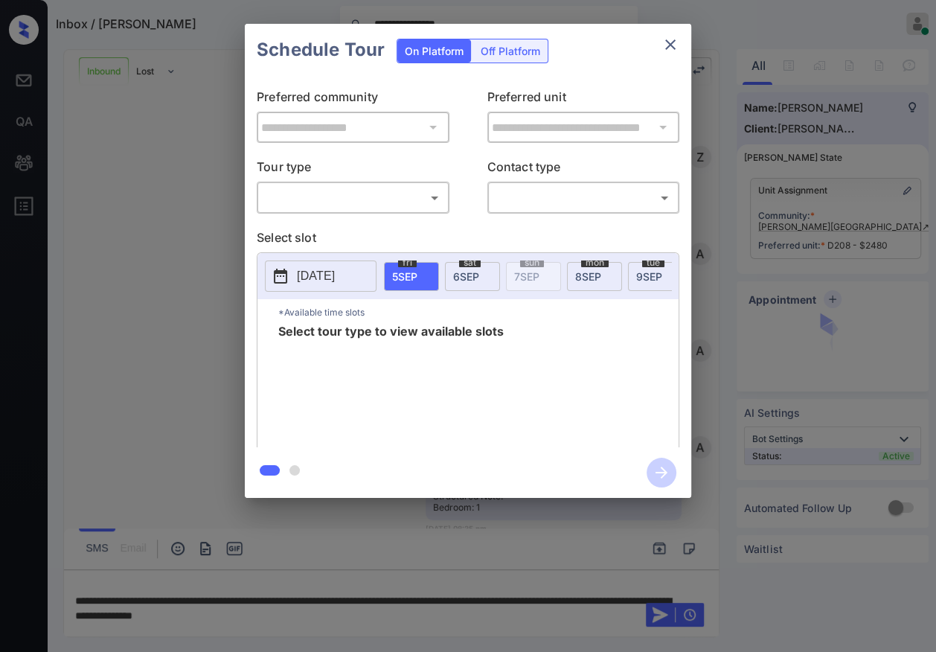
scroll to position [597, 0]
click at [355, 202] on body "**********" at bounding box center [468, 326] width 936 height 652
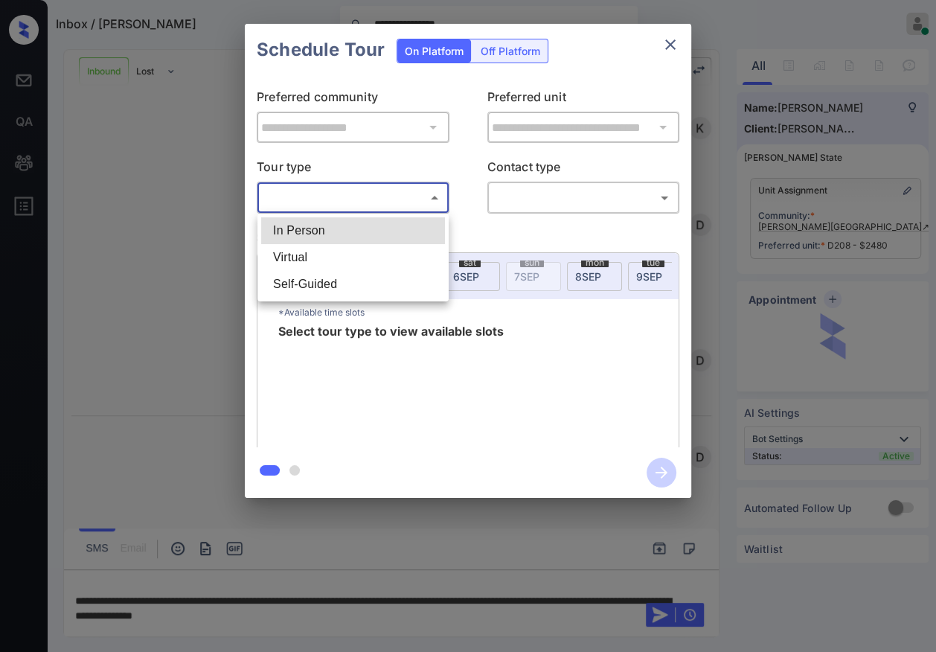
click at [322, 230] on li "In Person" at bounding box center [353, 230] width 184 height 27
type input "********"
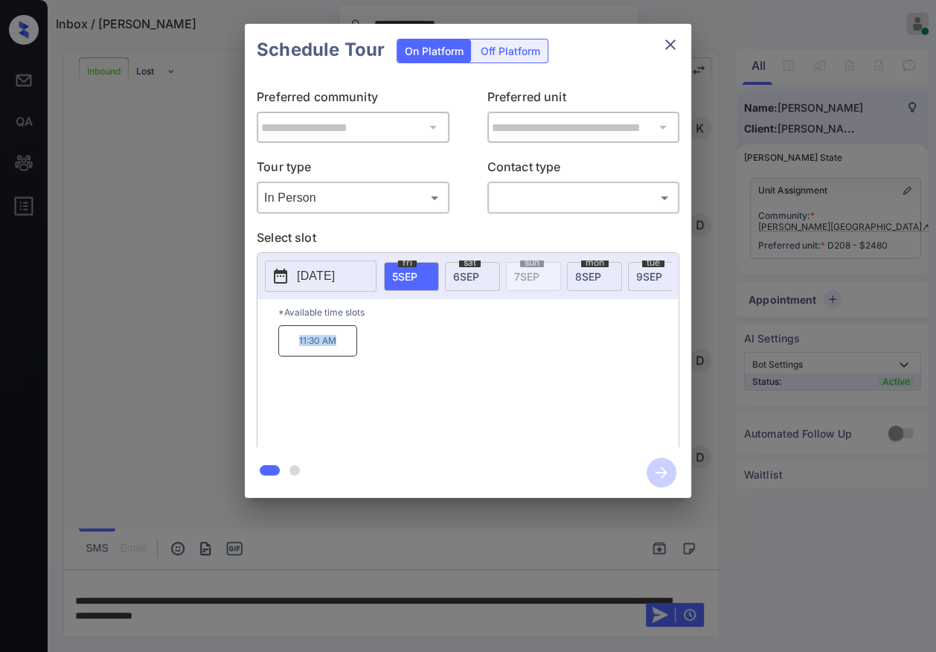
drag, startPoint x: 295, startPoint y: 349, endPoint x: 355, endPoint y: 340, distance: 60.9
click at [355, 340] on p "11:30 AM" at bounding box center [317, 340] width 79 height 31
click at [564, 202] on body "**********" at bounding box center [468, 326] width 936 height 652
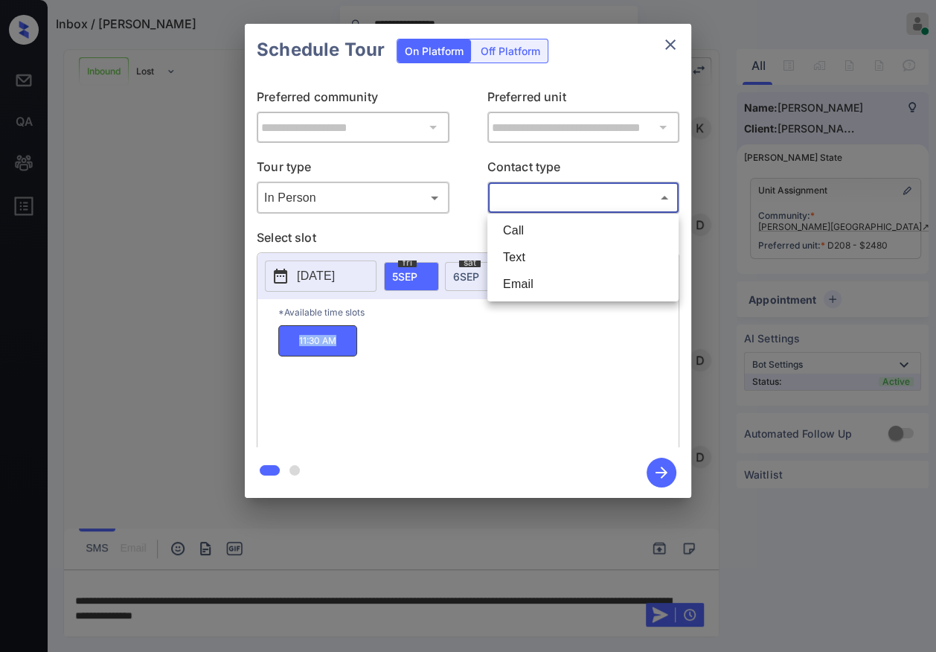
click at [524, 258] on li "Text" at bounding box center [583, 257] width 184 height 27
type input "****"
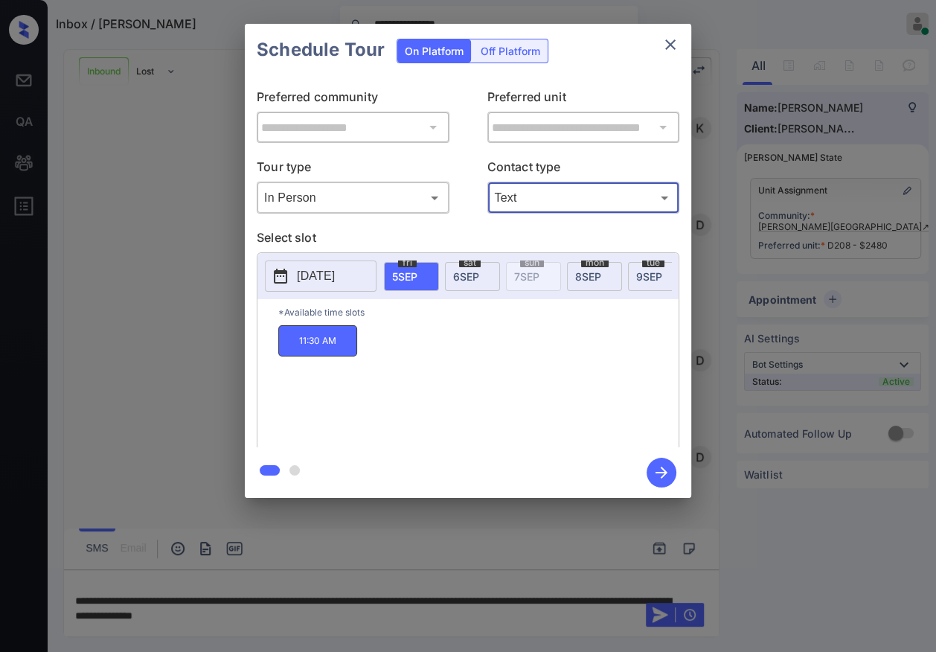
click at [456, 278] on span "[DATE]" at bounding box center [466, 276] width 26 height 13
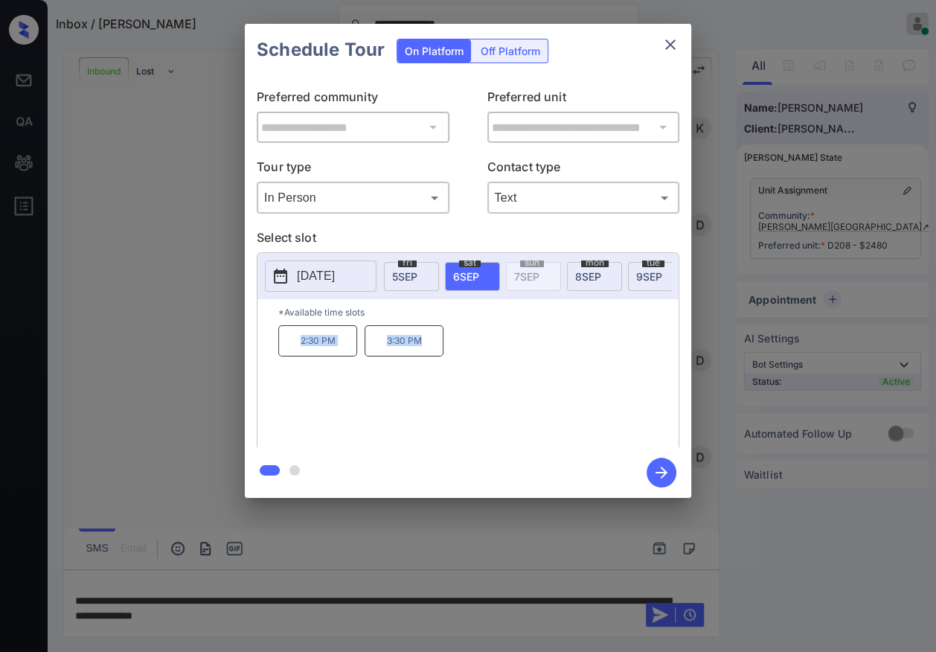
drag, startPoint x: 298, startPoint y: 349, endPoint x: 461, endPoint y: 348, distance: 162.9
click at [440, 348] on div "2:30 PM 3:30 PM" at bounding box center [478, 384] width 400 height 119
click at [527, 359] on div "2:30 PM 3:30 PM" at bounding box center [478, 384] width 400 height 119
click at [338, 347] on p "2:30 PM" at bounding box center [317, 340] width 79 height 31
click at [666, 469] on icon "button" at bounding box center [661, 473] width 30 height 30
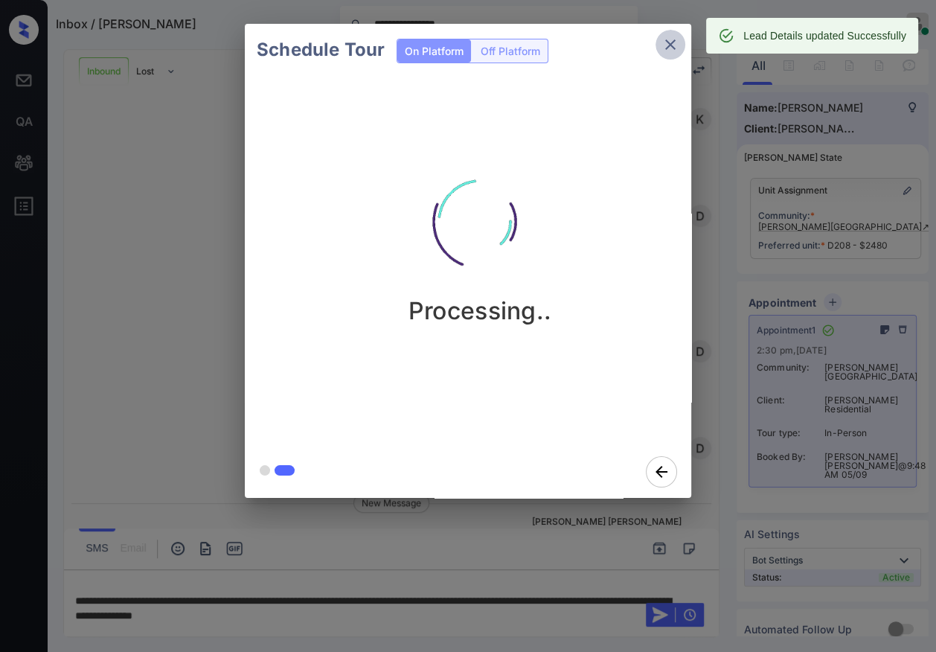
click at [661, 51] on icon "close" at bounding box center [670, 45] width 18 height 18
